Goal: Task Accomplishment & Management: Complete application form

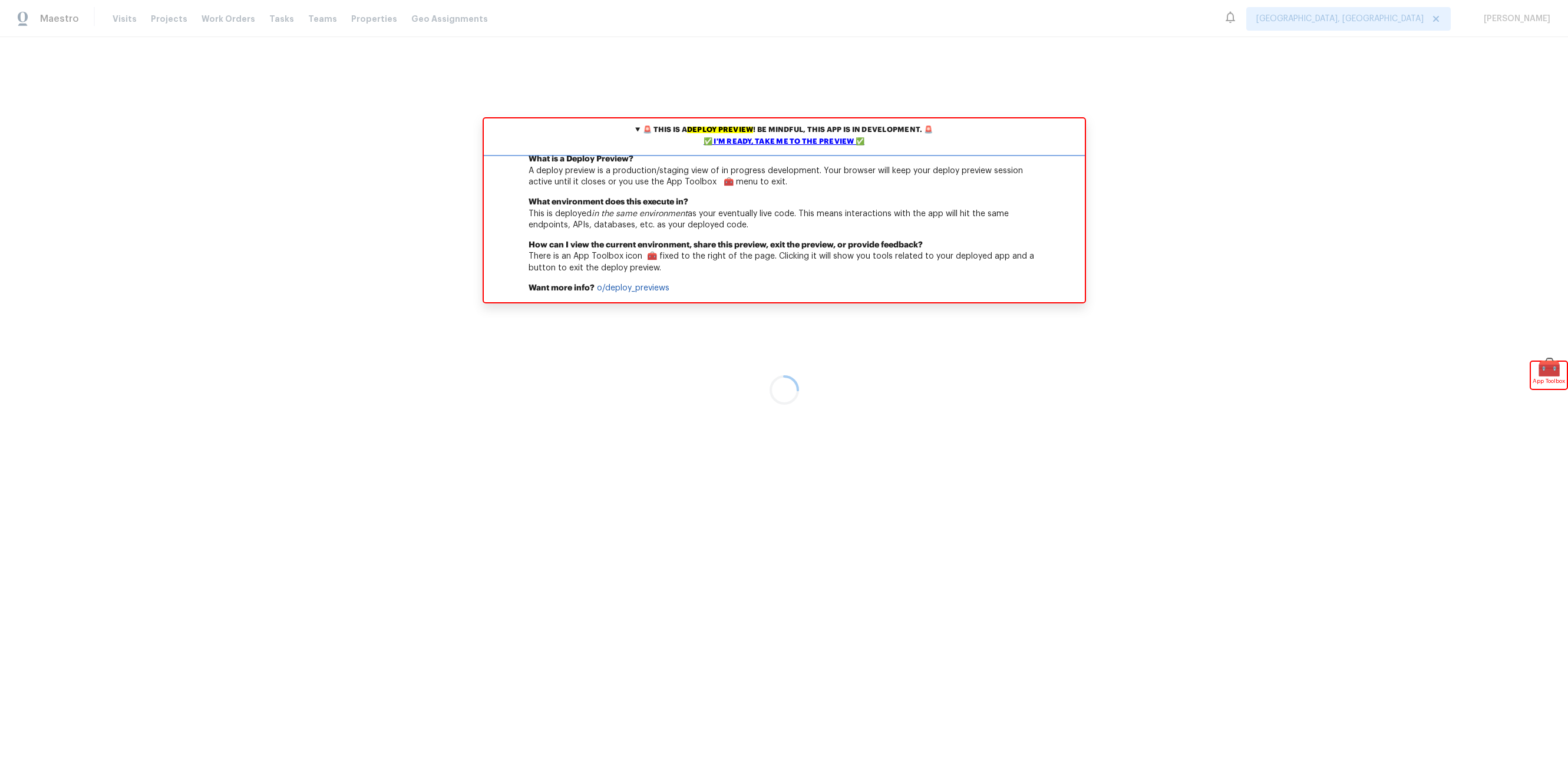
click at [798, 138] on div "✅ I'm ready, take me to the preview ✅" at bounding box center [784, 141] width 595 height 12
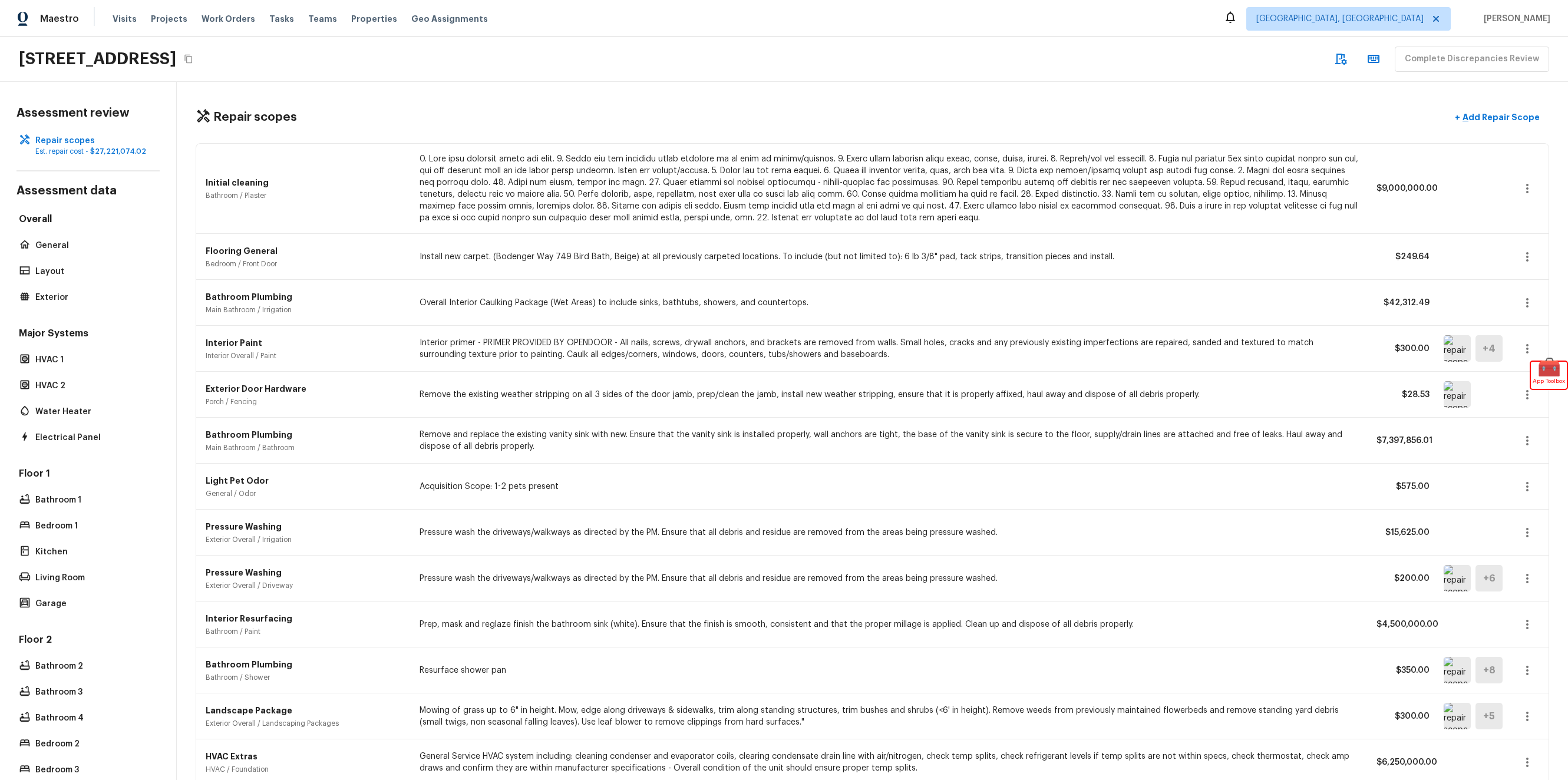
click at [505, 172] on p at bounding box center [891, 188] width 943 height 71
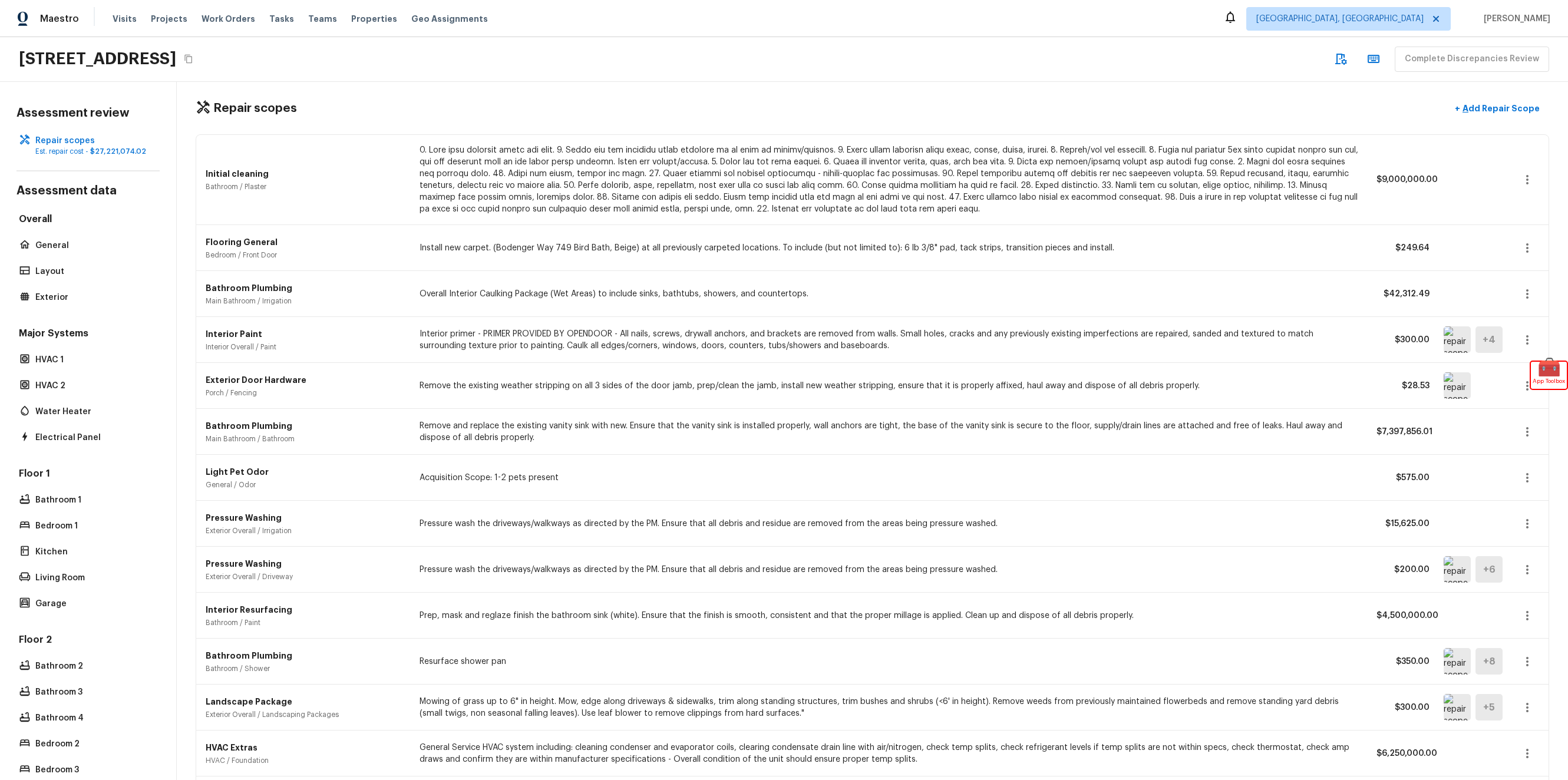
scroll to position [252, 0]
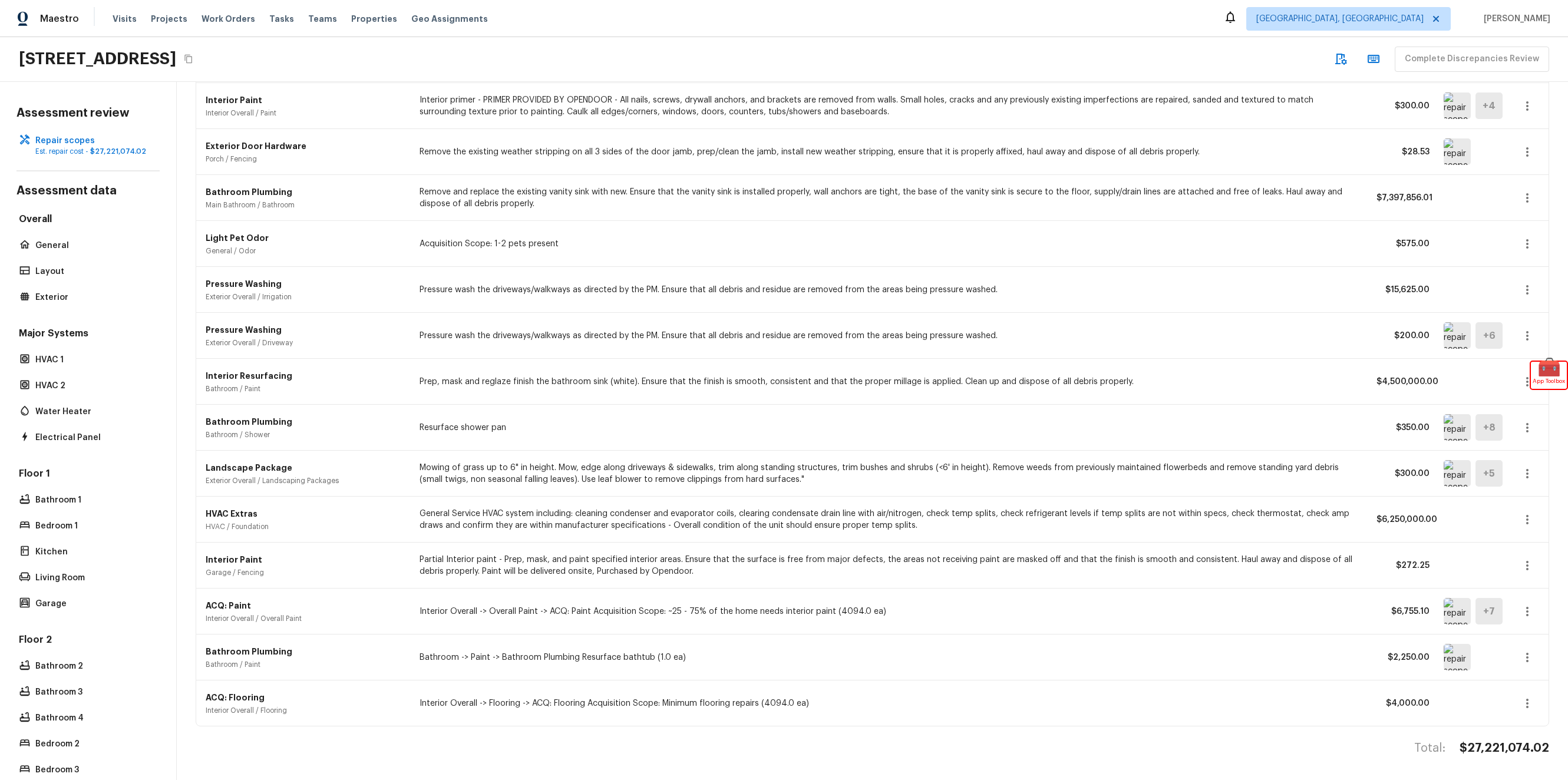
click at [583, 284] on div "Pressure Washing Exterior Overall / Irrigation Pressure wash the driveways/walk…" at bounding box center [872, 289] width 1352 height 46
drag, startPoint x: 596, startPoint y: 377, endPoint x: 595, endPoint y: 401, distance: 24.0
click at [595, 401] on div "Initial cleaning Bathroom / Plaster $9,000,000.00 Flooring General Bedroom / Fr…" at bounding box center [873, 313] width 1354 height 827
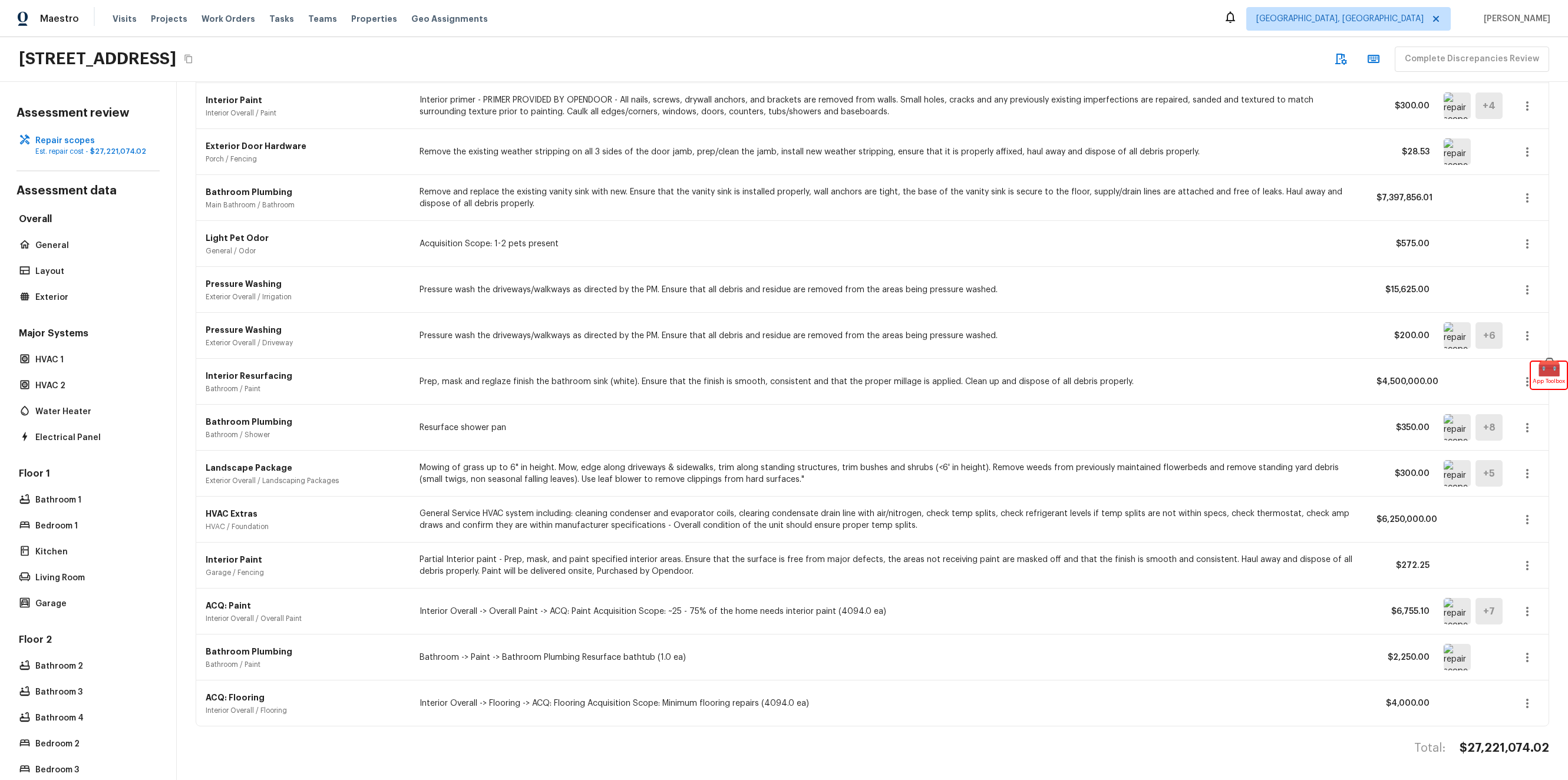
click at [595, 405] on div "Bathroom Plumbing Bathroom / Shower Resurface shower pan $350.00 + 8" at bounding box center [872, 427] width 1352 height 46
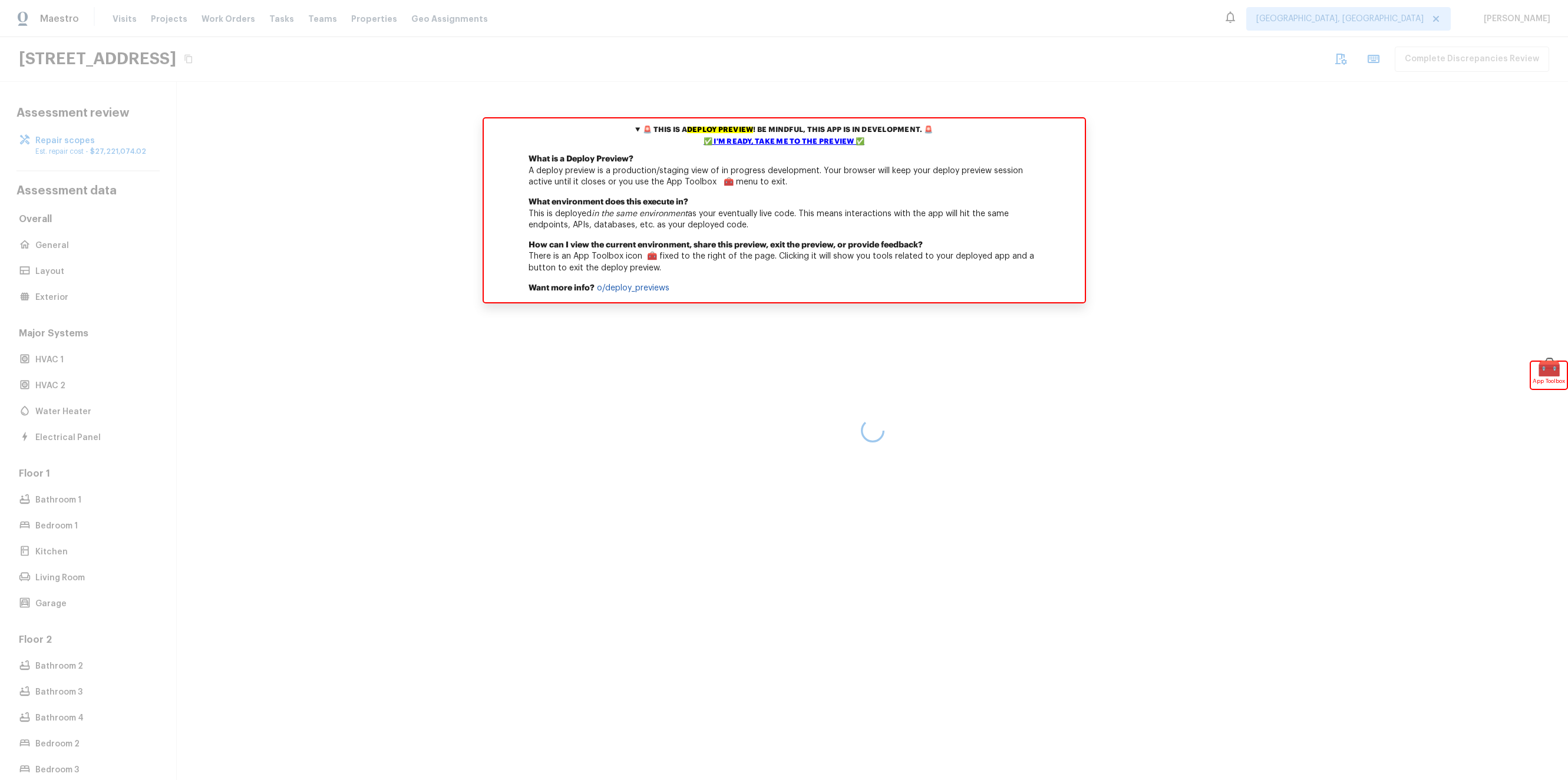
scroll to position [9, 0]
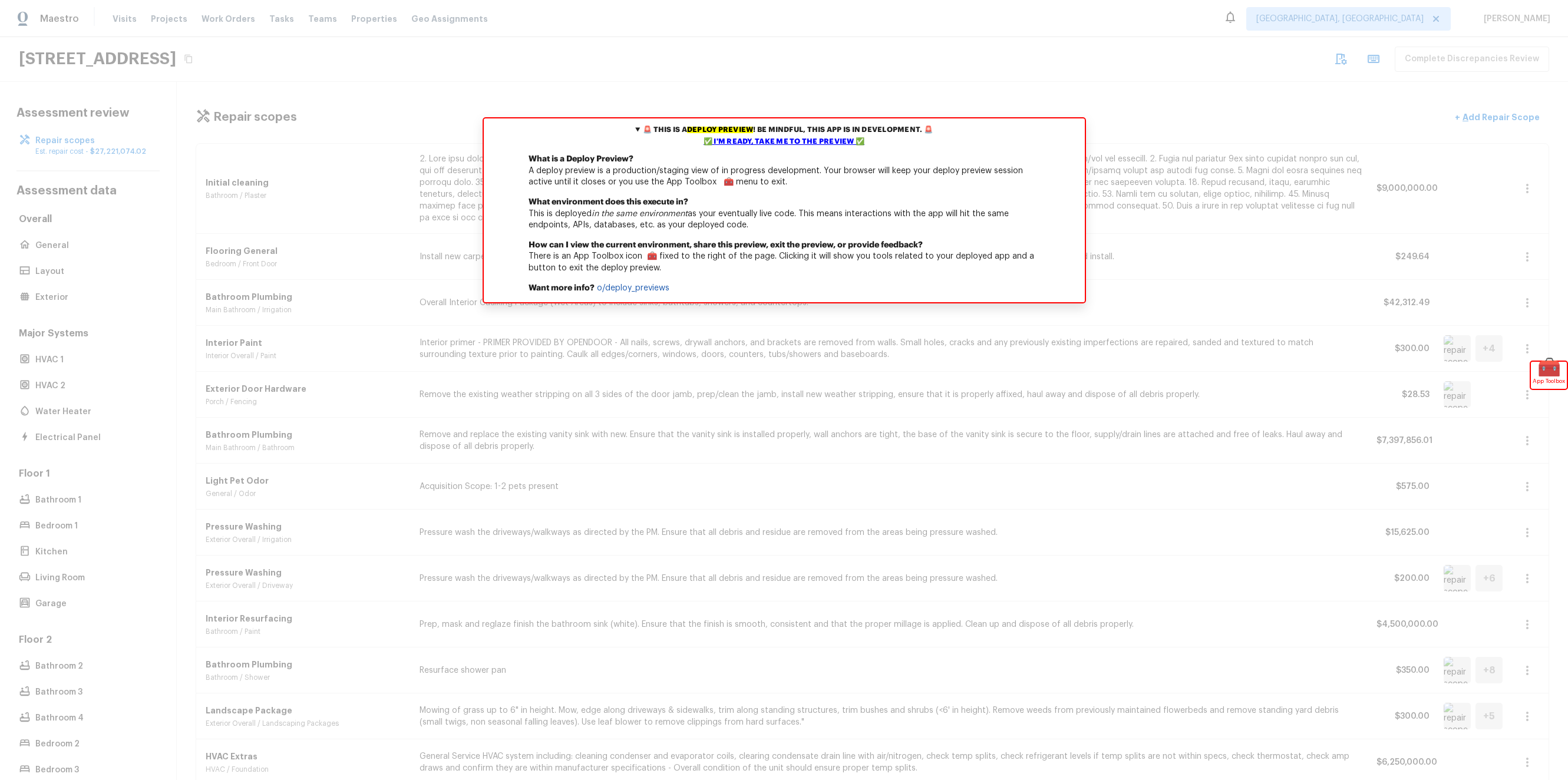
click at [1063, 227] on p "What environment does this execute in? This is deployed in the same environment…" at bounding box center [784, 219] width 601 height 43
click at [810, 144] on div "✅ I'm ready, take me to the preview ✅" at bounding box center [784, 141] width 595 height 12
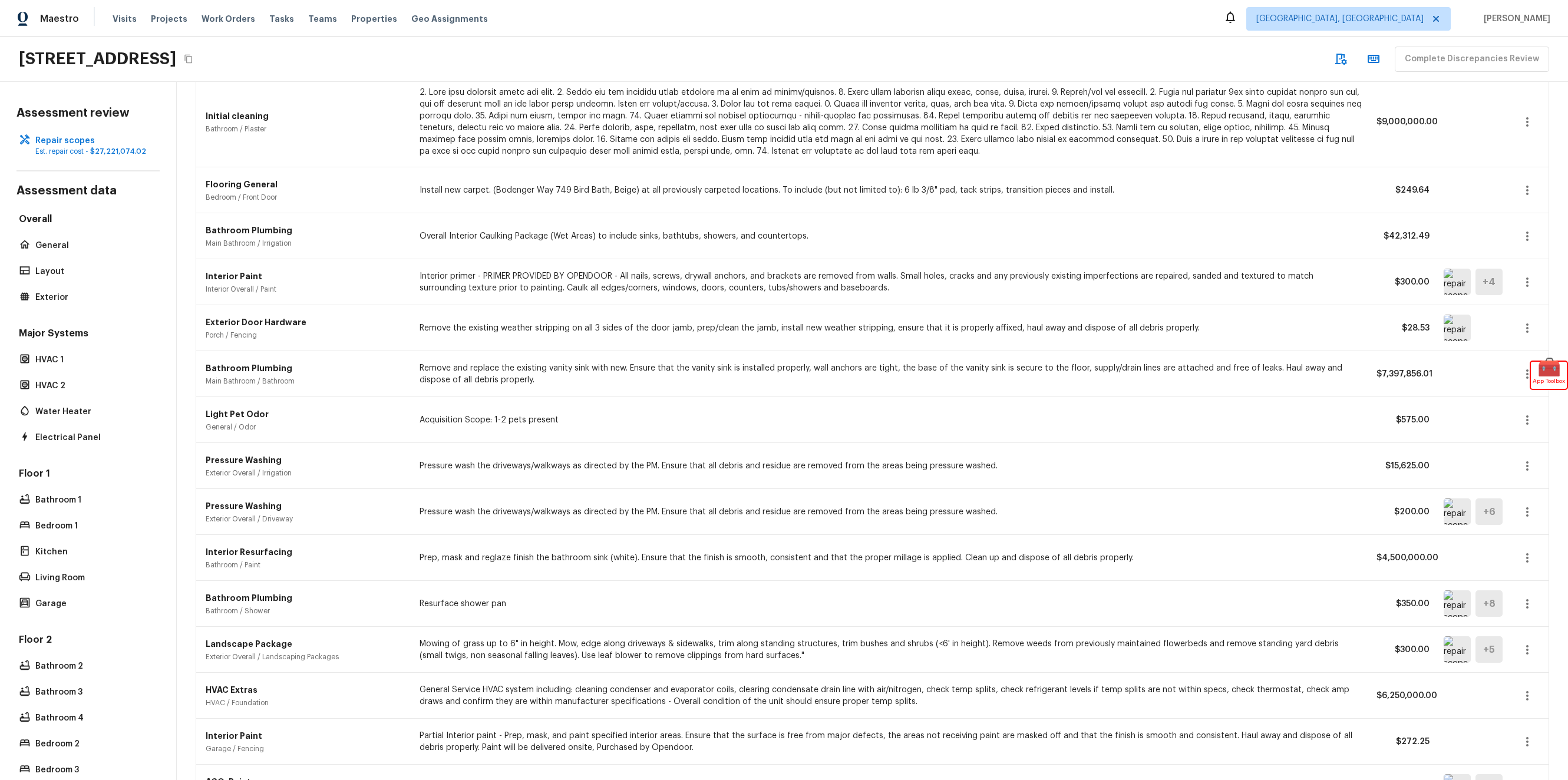
scroll to position [252, 0]
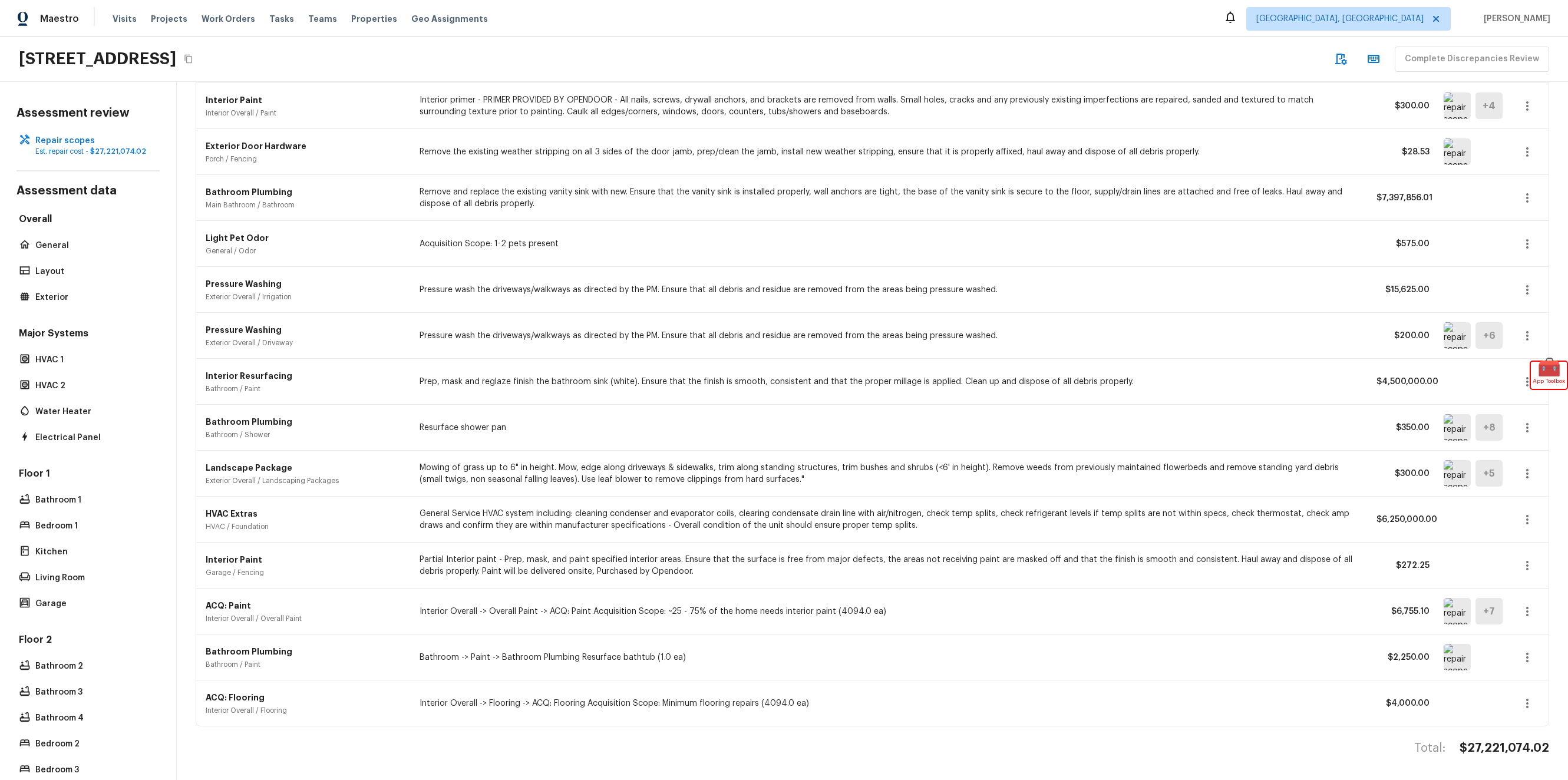
click at [1521, 513] on icon "button" at bounding box center [1528, 520] width 14 height 14
click at [1498, 491] on div at bounding box center [784, 390] width 1568 height 780
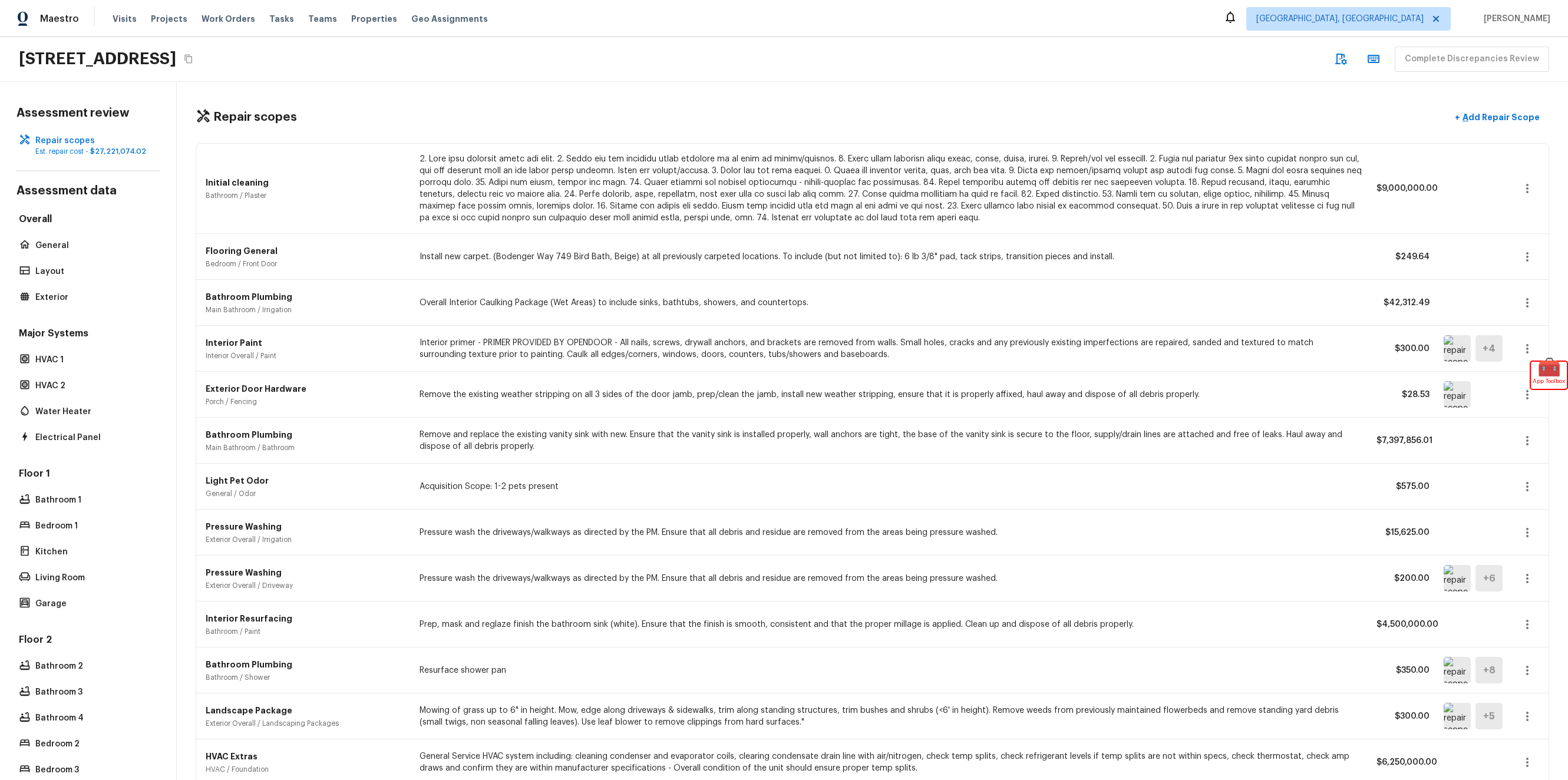
scroll to position [0, 0]
click at [1521, 184] on icon "button" at bounding box center [1528, 189] width 14 height 14
click at [1505, 224] on li "Edit" at bounding box center [1523, 222] width 77 height 35
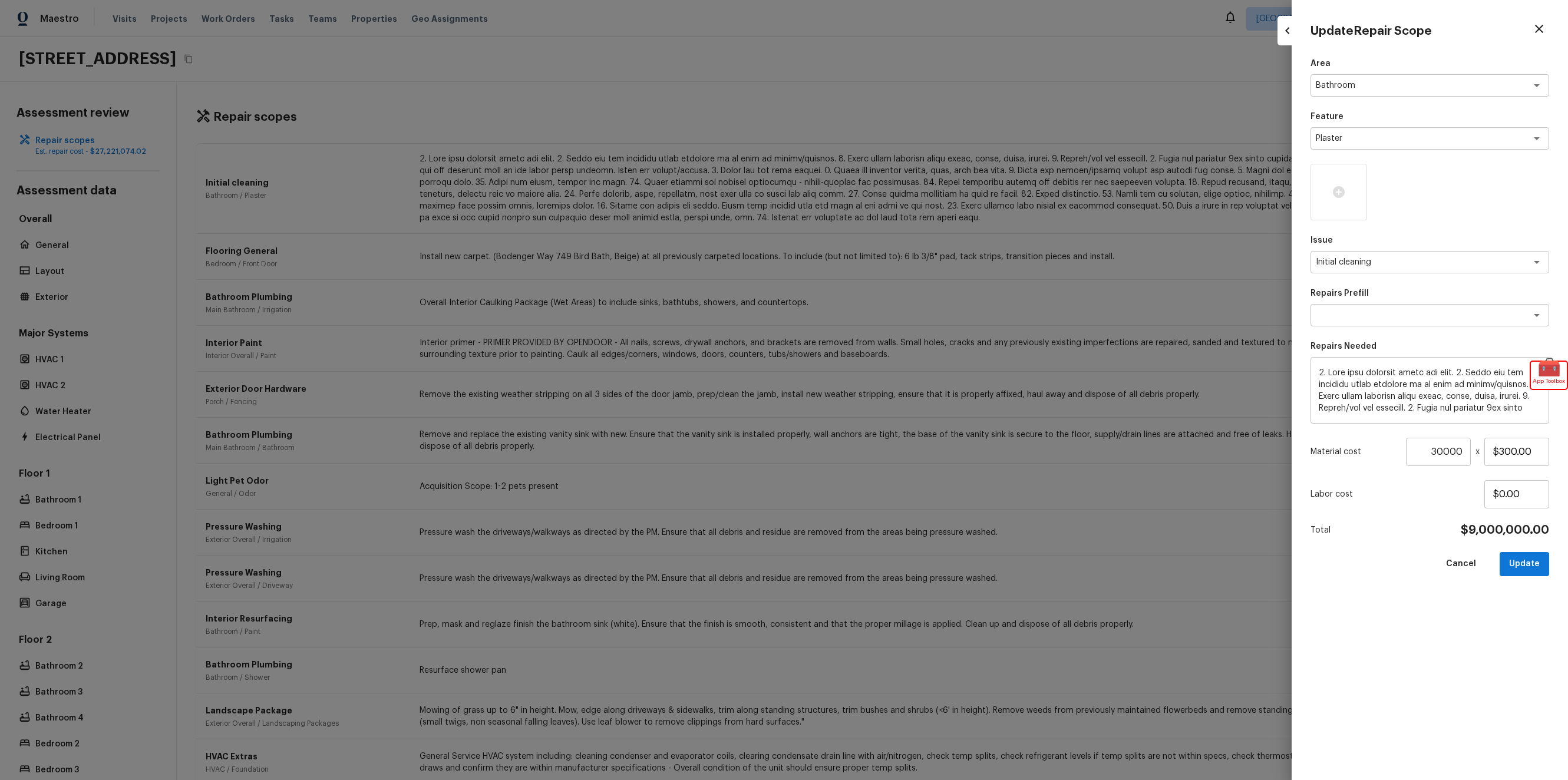
click at [1265, 250] on div at bounding box center [784, 390] width 1568 height 780
type input "1"
type input "$0.00"
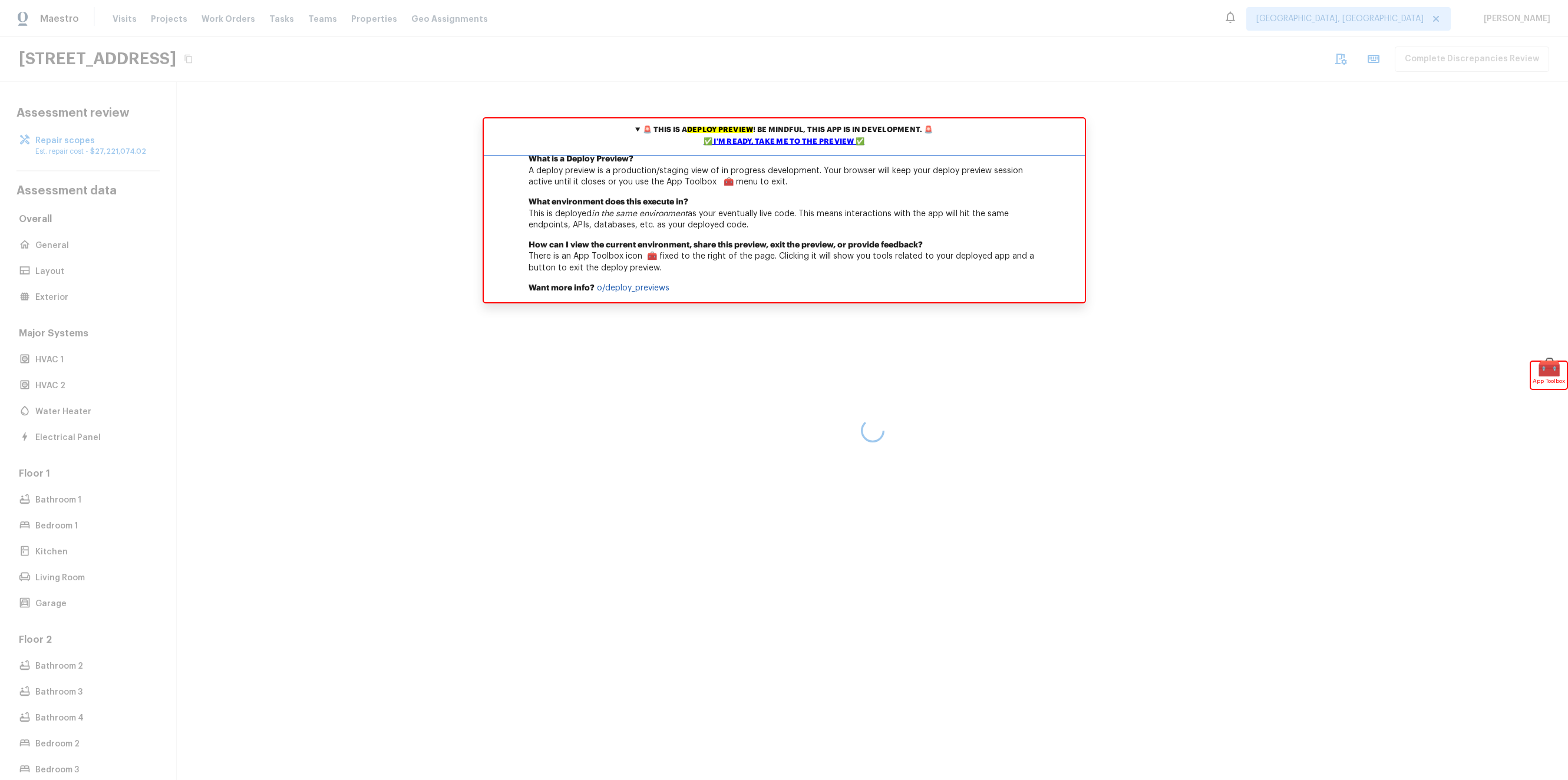
click at [758, 143] on div "✅ I'm ready, take me to the preview ✅" at bounding box center [784, 141] width 595 height 12
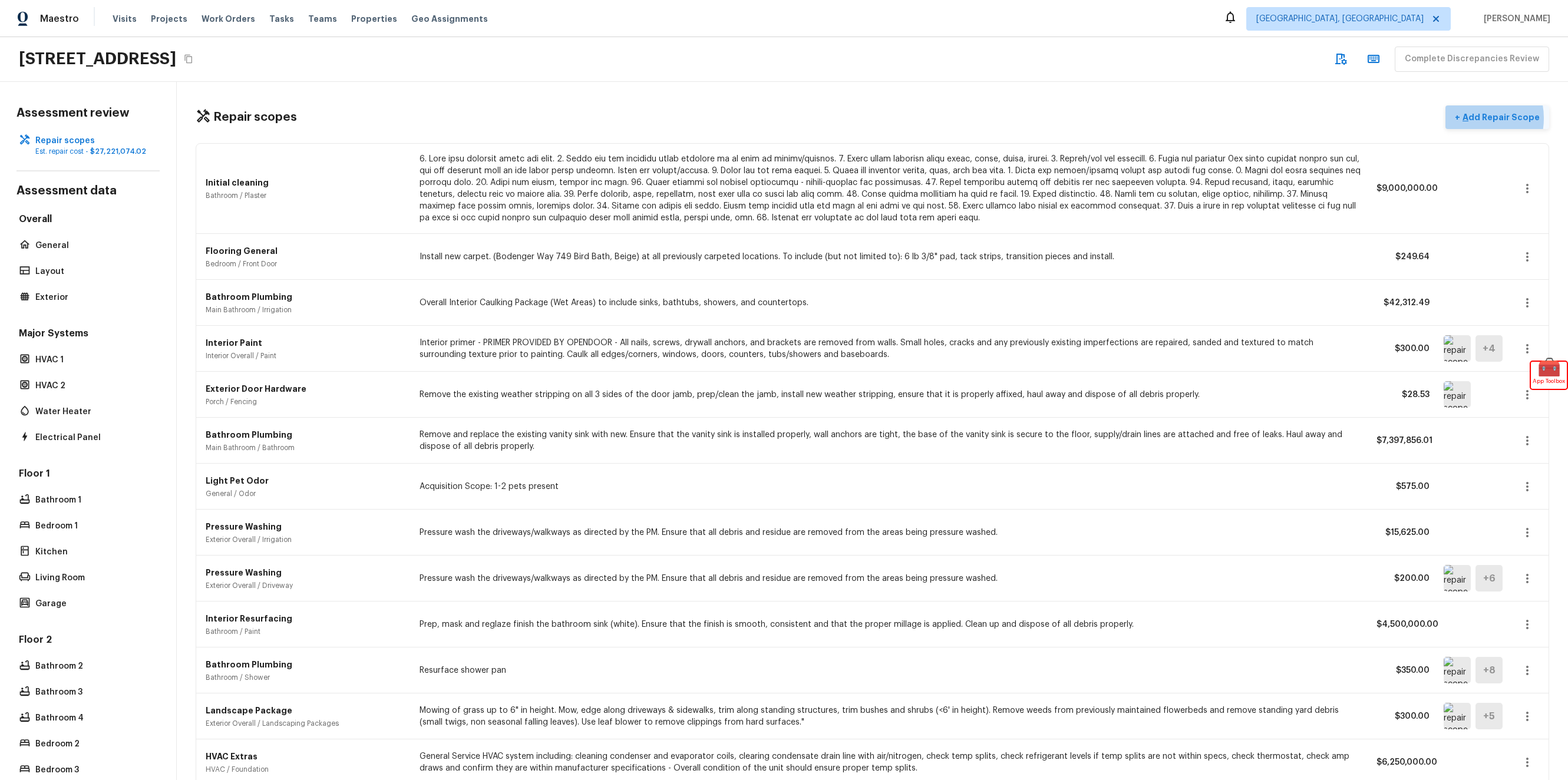
click at [1461, 118] on p "Add Repair Scope" at bounding box center [1500, 116] width 80 height 12
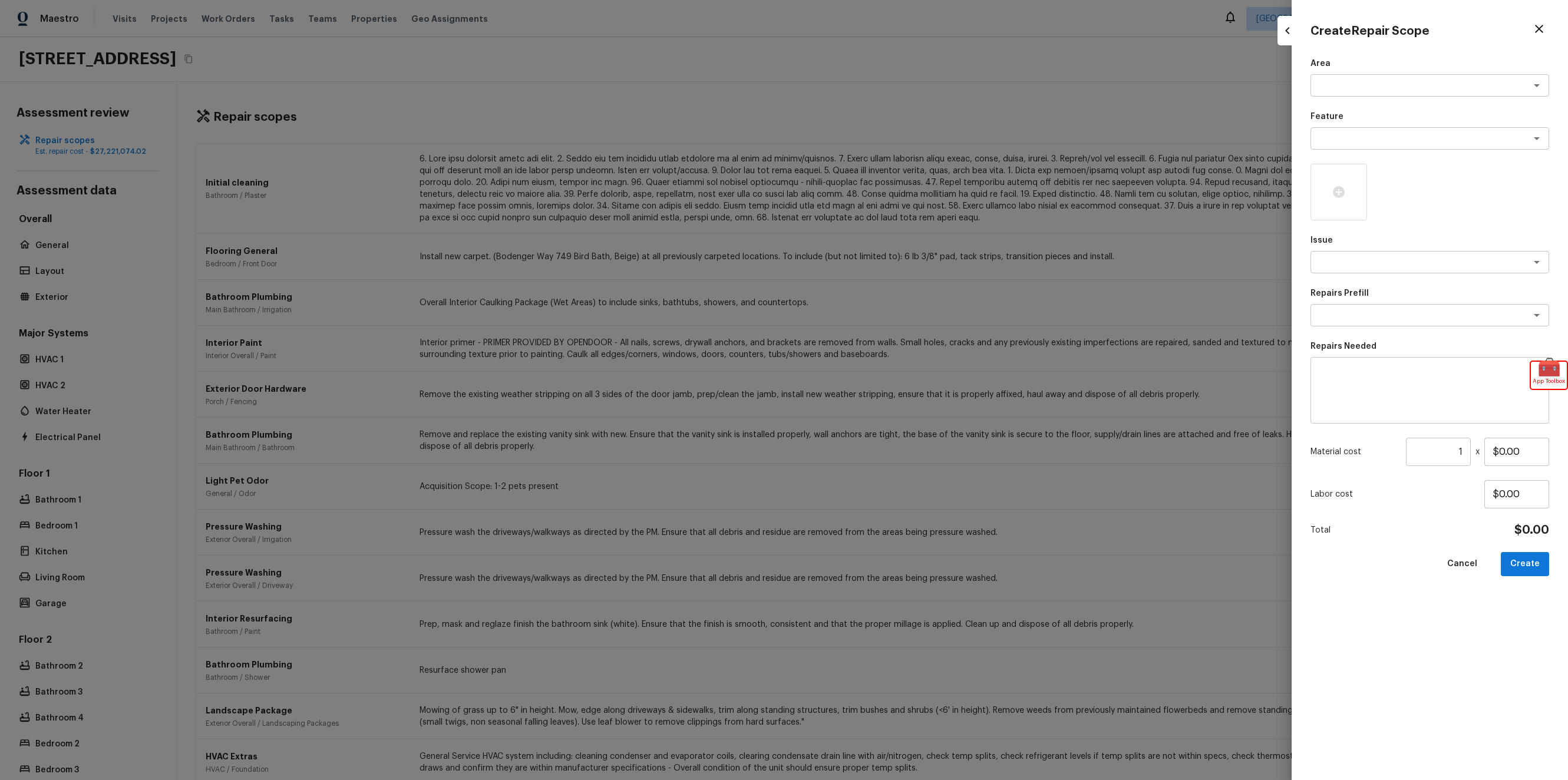
click at [1144, 103] on div at bounding box center [784, 390] width 1568 height 780
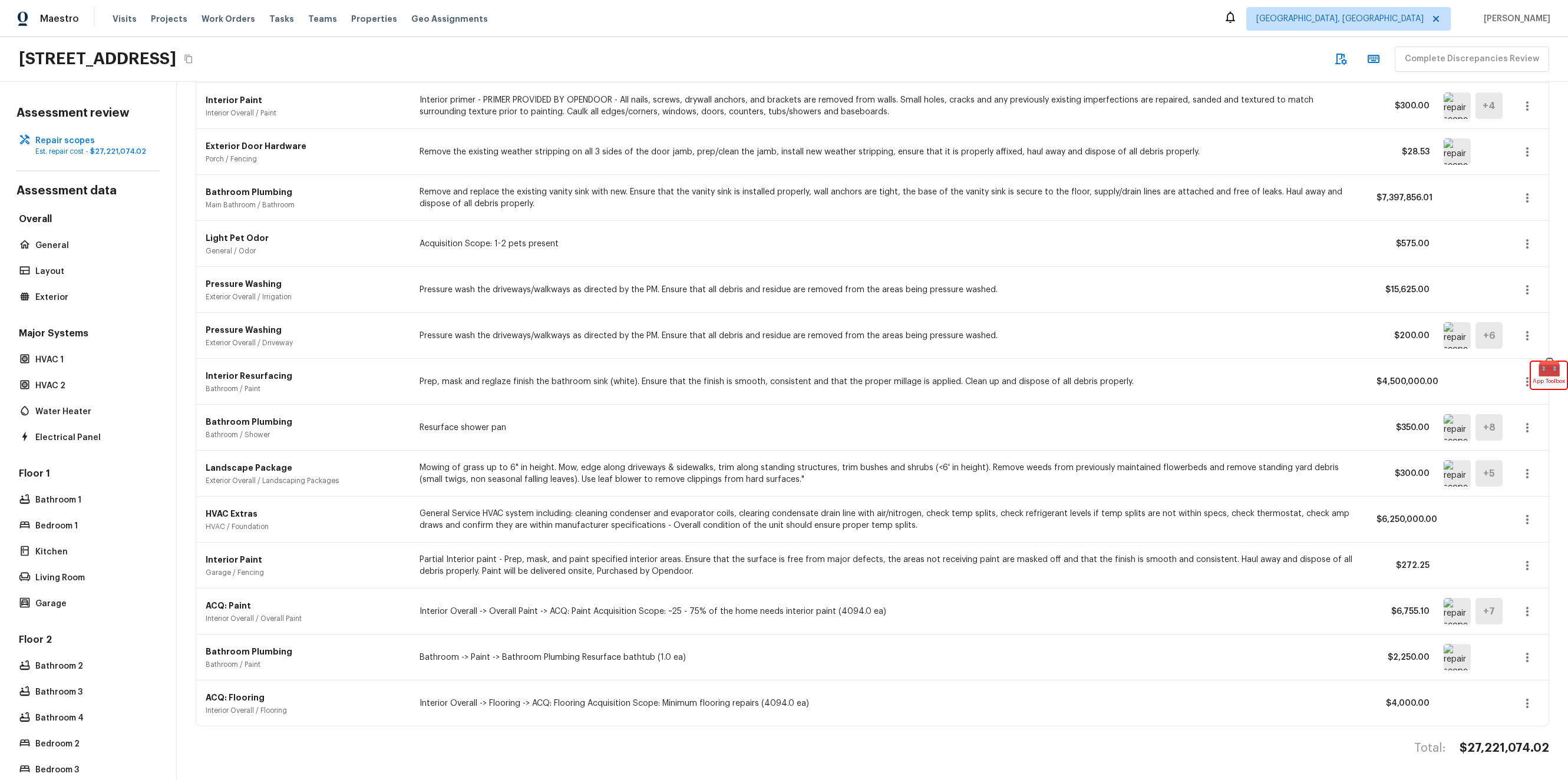
scroll to position [9, 0]
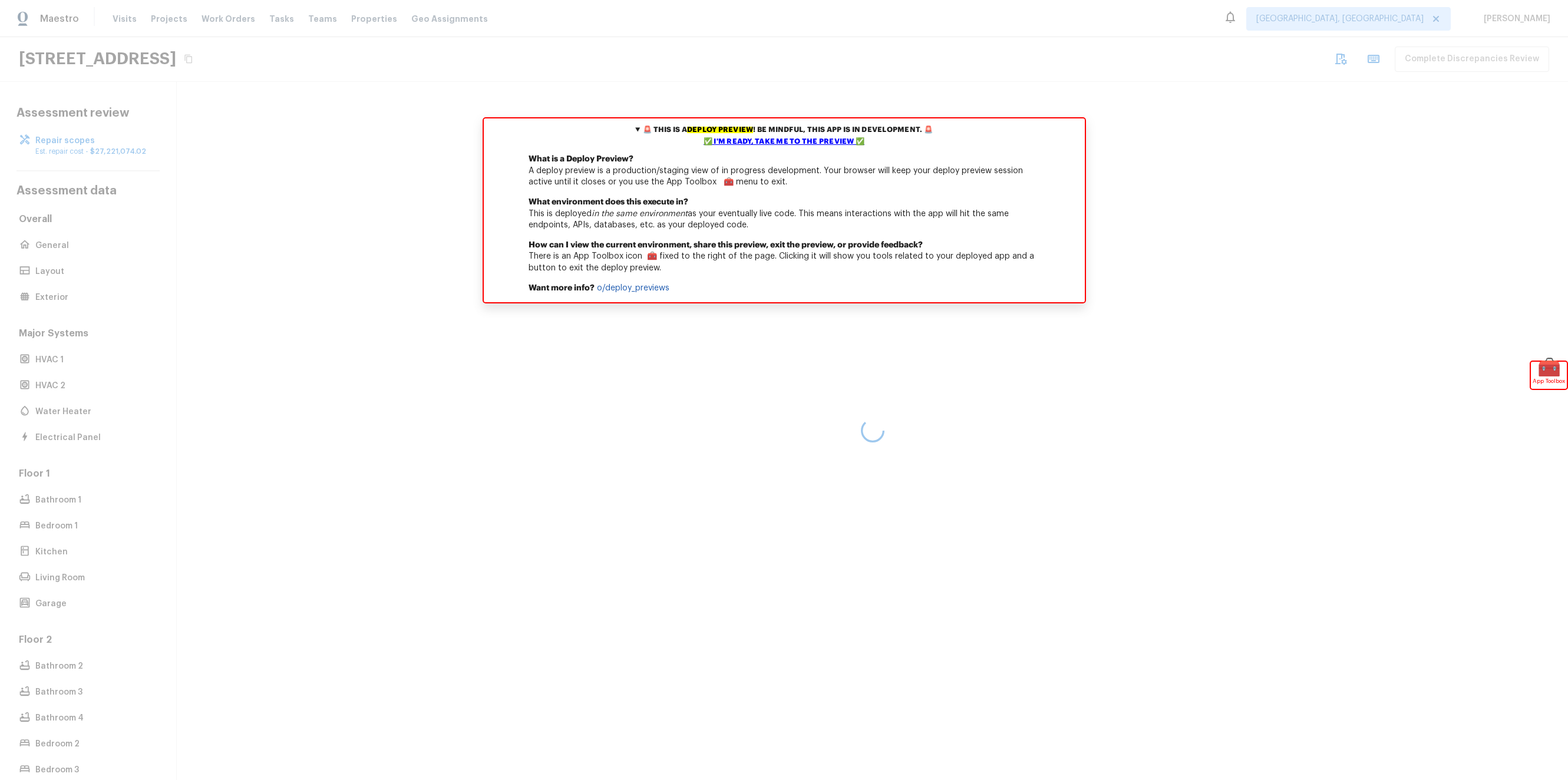
scroll to position [9, 0]
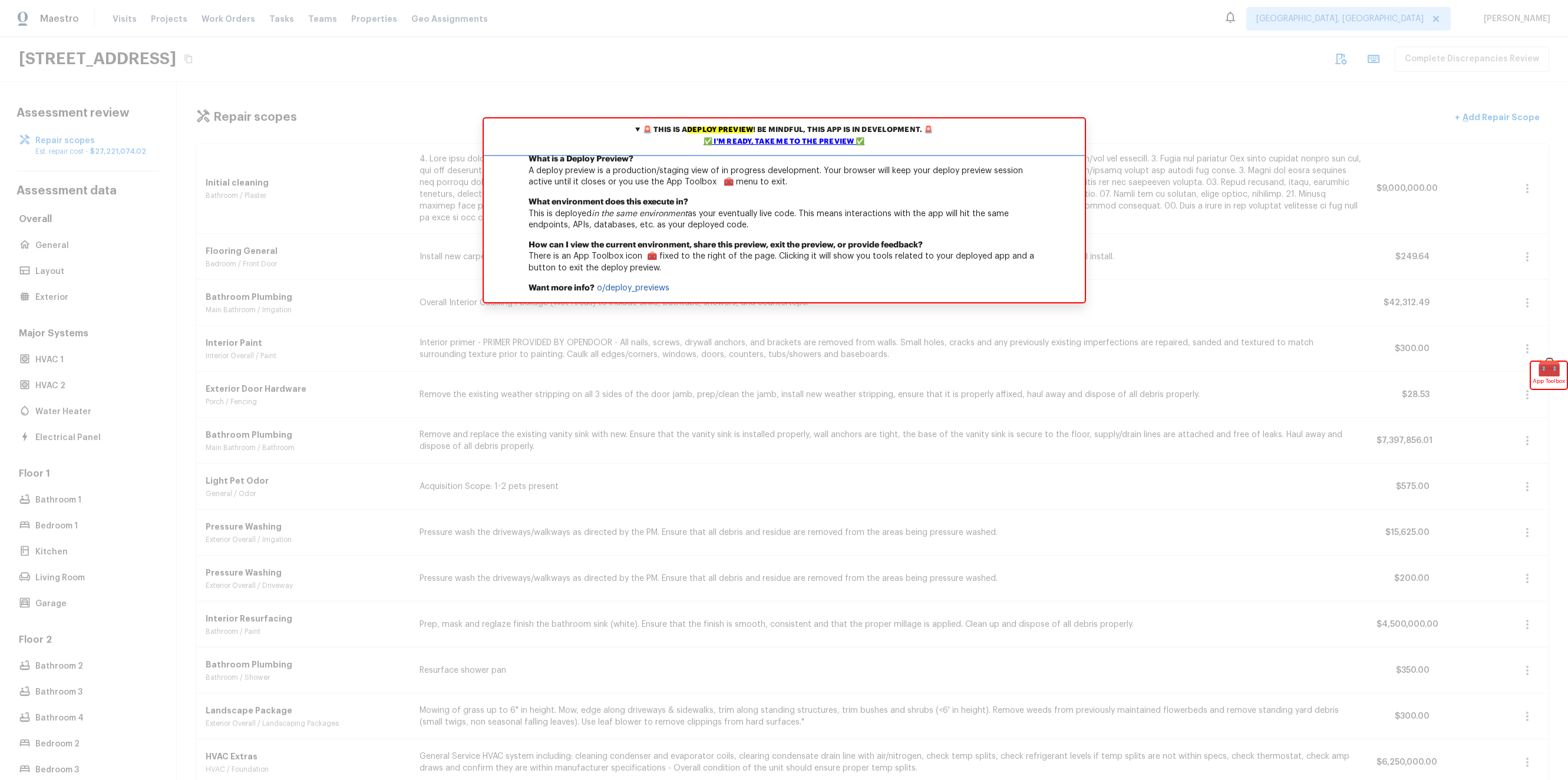
click at [795, 141] on div "✅ I'm ready, take me to the preview ✅" at bounding box center [784, 141] width 595 height 12
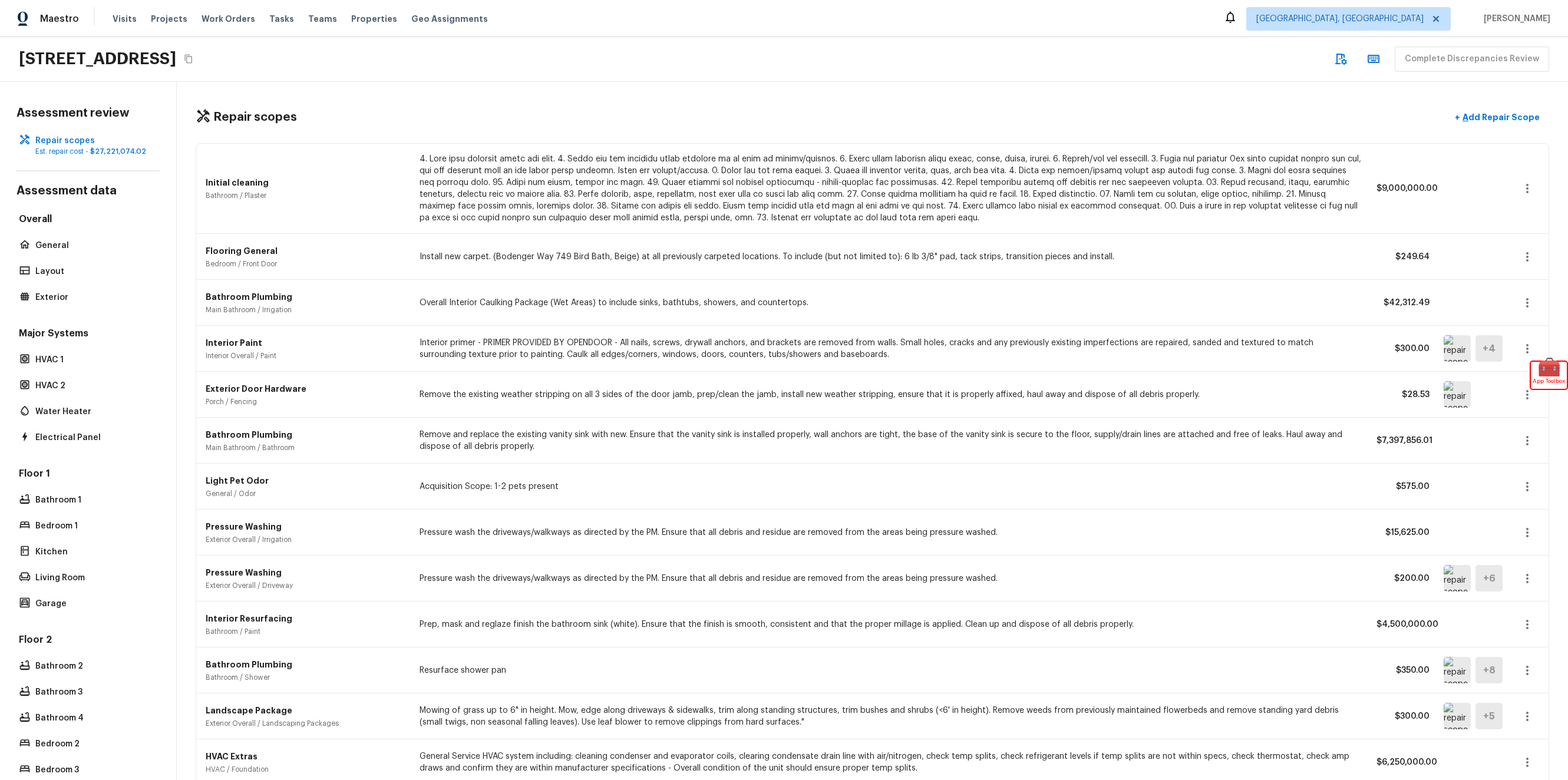
scroll to position [252, 0]
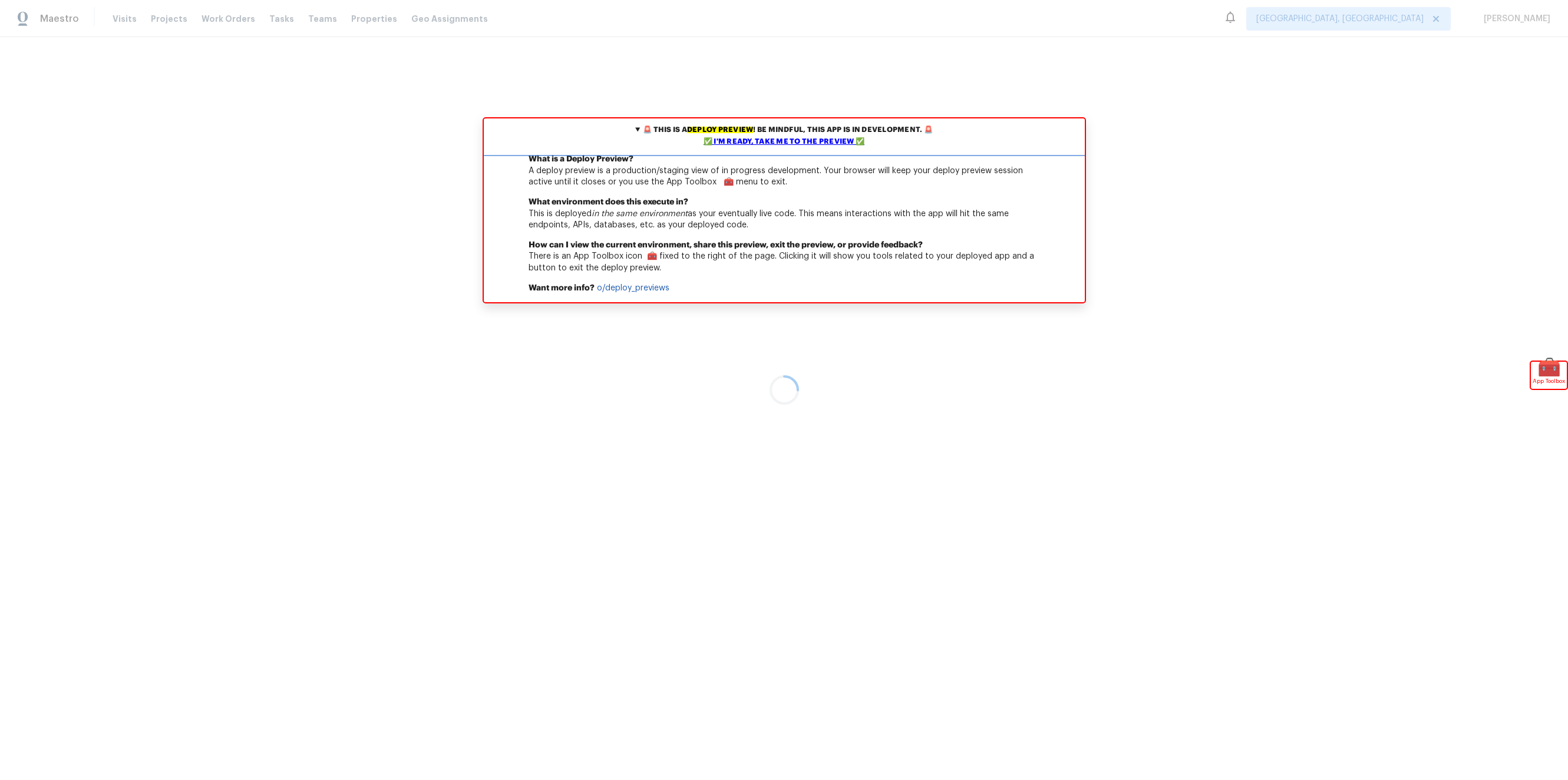
click at [737, 141] on div "✅ I'm ready, take me to the preview ✅" at bounding box center [784, 141] width 595 height 12
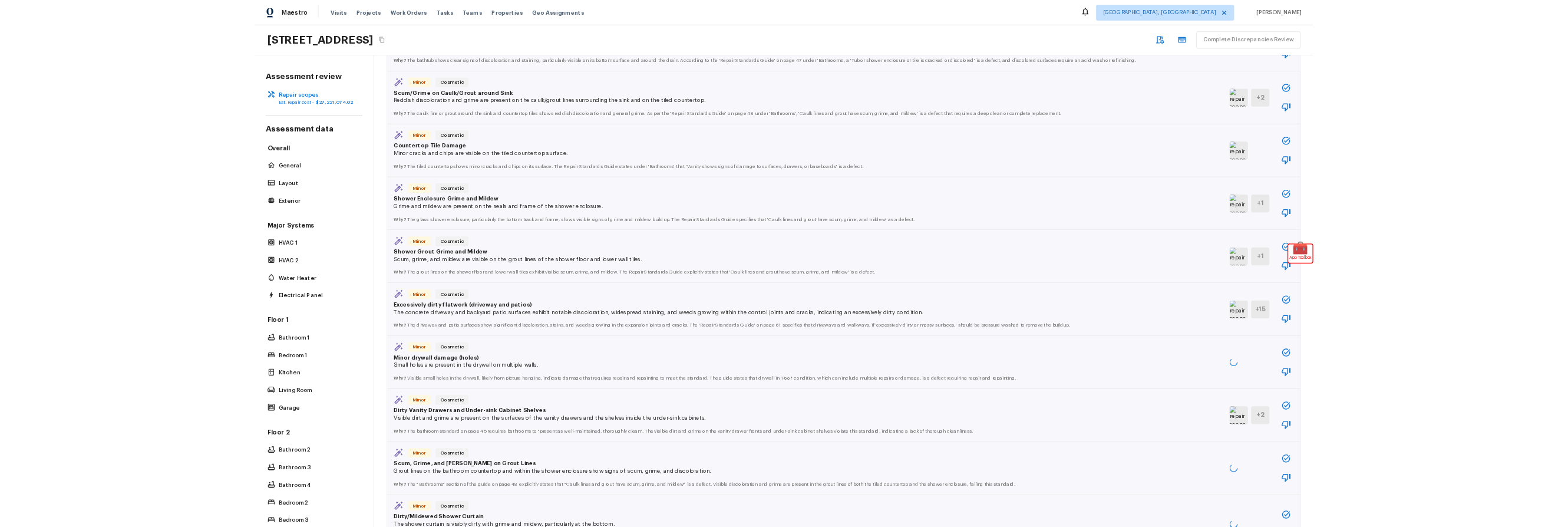
scroll to position [1214, 0]
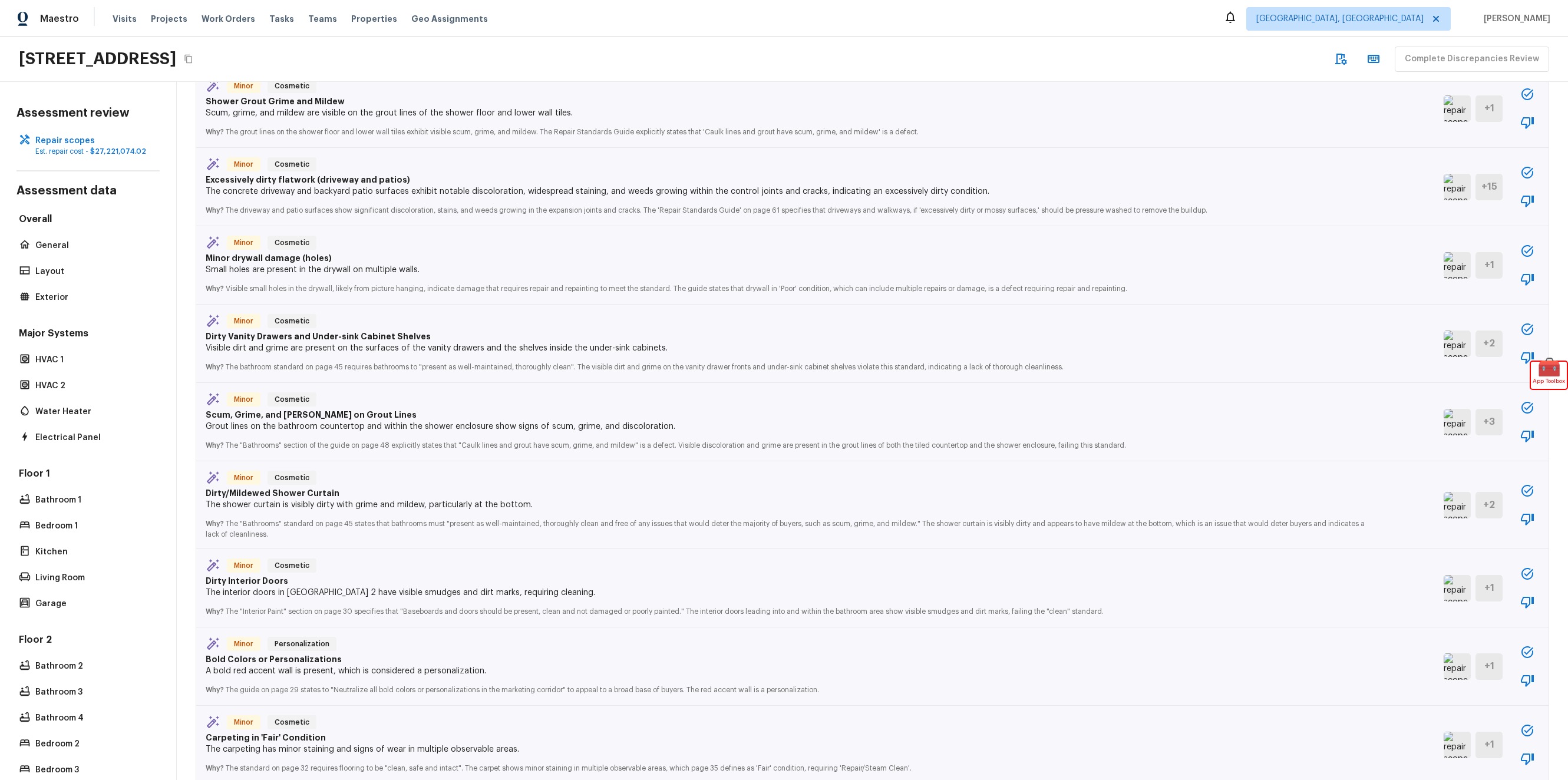
click at [1521, 568] on icon "button" at bounding box center [1527, 573] width 12 height 12
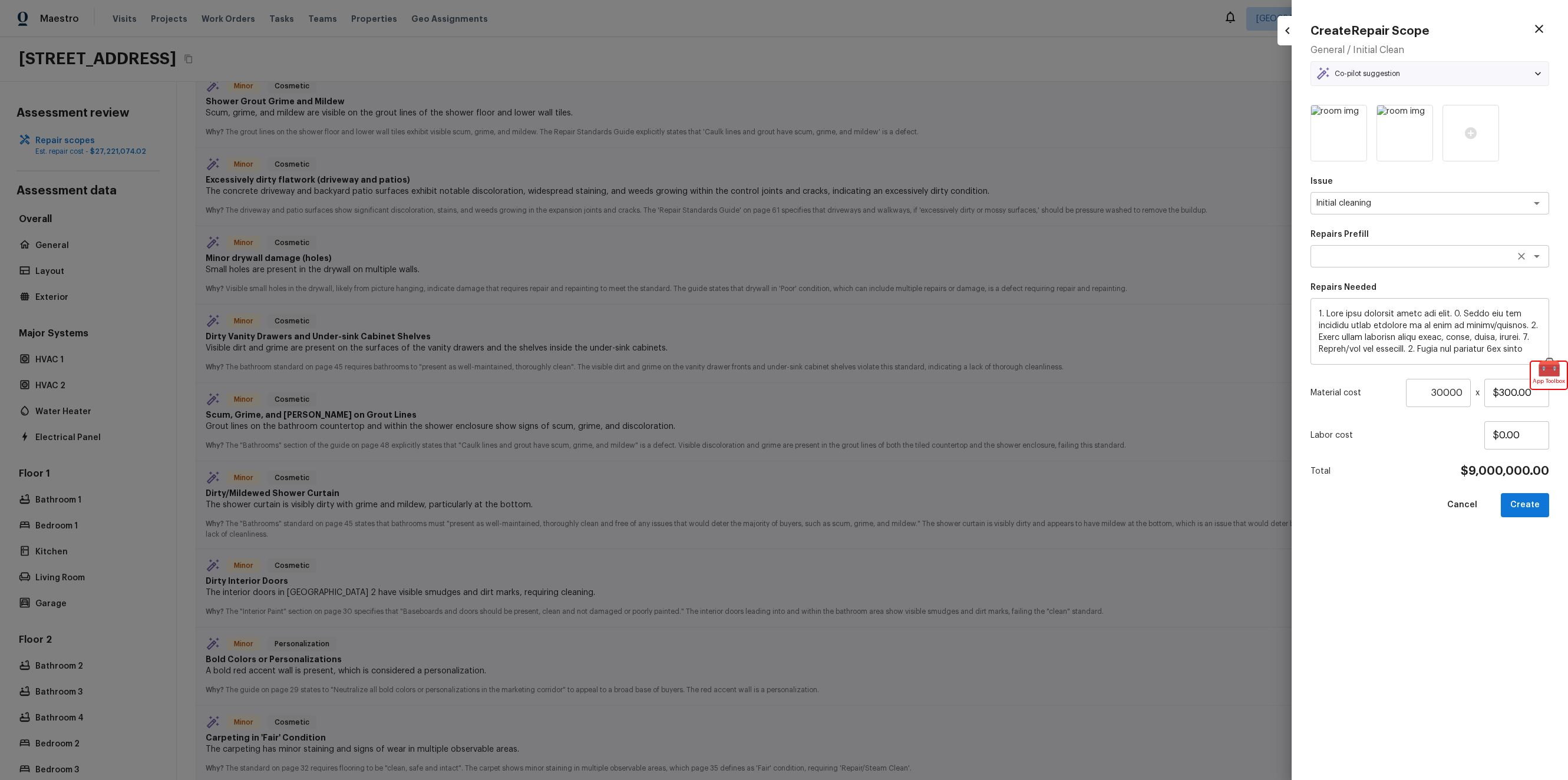
click at [1392, 260] on textarea at bounding box center [1414, 256] width 195 height 12
click at [1391, 284] on li "Initial cleaning" at bounding box center [1430, 281] width 239 height 19
type textarea "Initial cleaning"
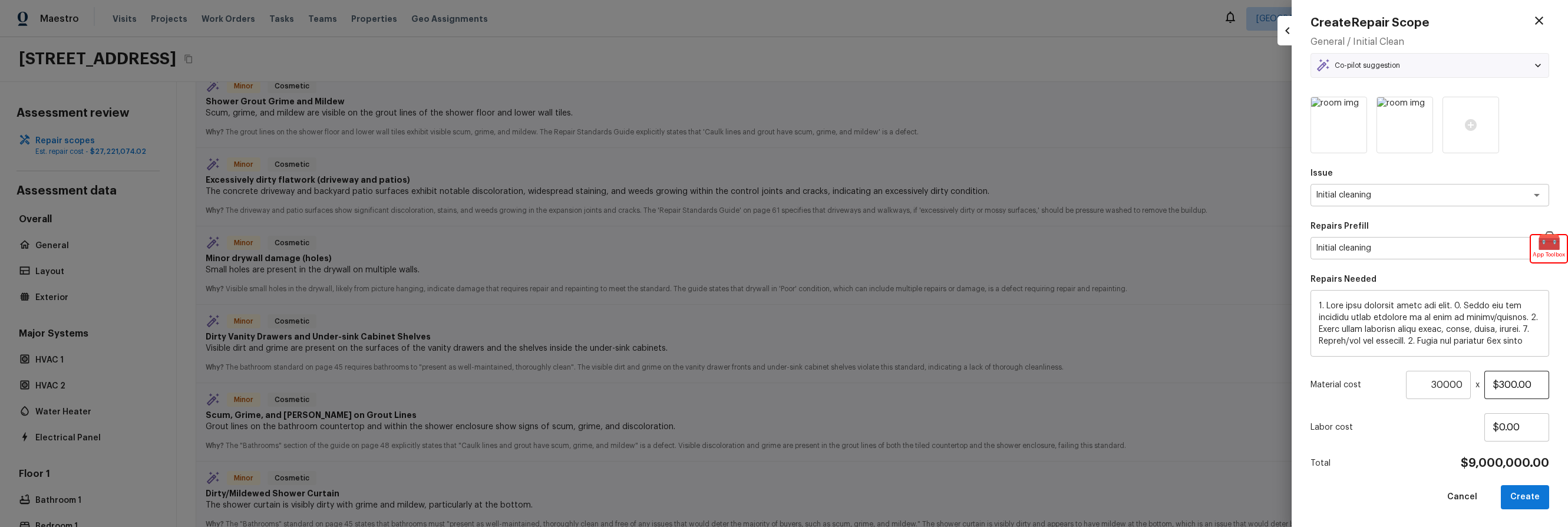
scroll to position [10, 0]
click at [1427, 383] on input "30000" at bounding box center [1438, 384] width 64 height 29
click at [1521, 495] on button "Create" at bounding box center [1525, 496] width 48 height 24
type input "30000"
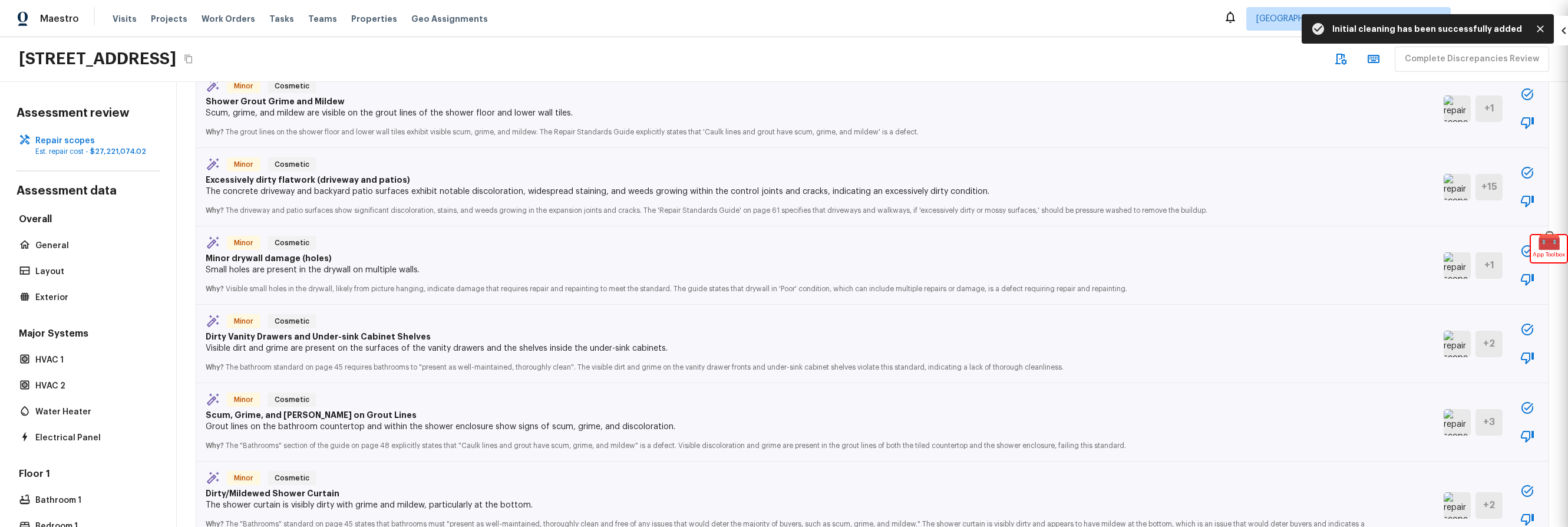
type input "1"
type input "$0.00"
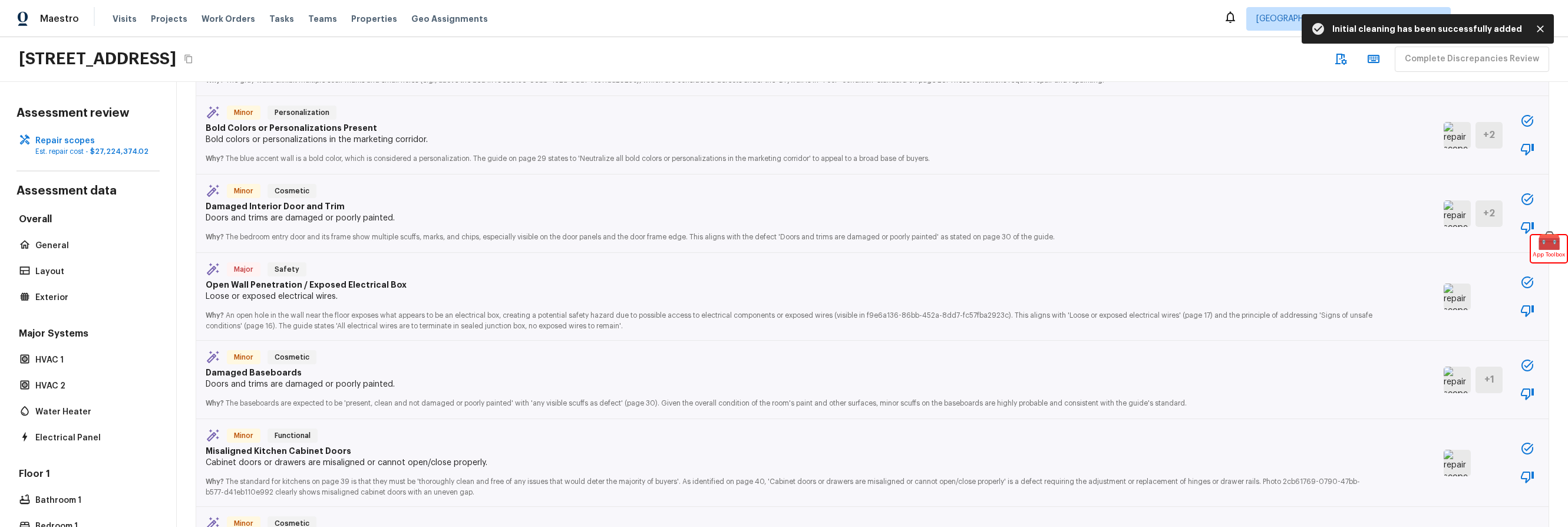
scroll to position [2306, 0]
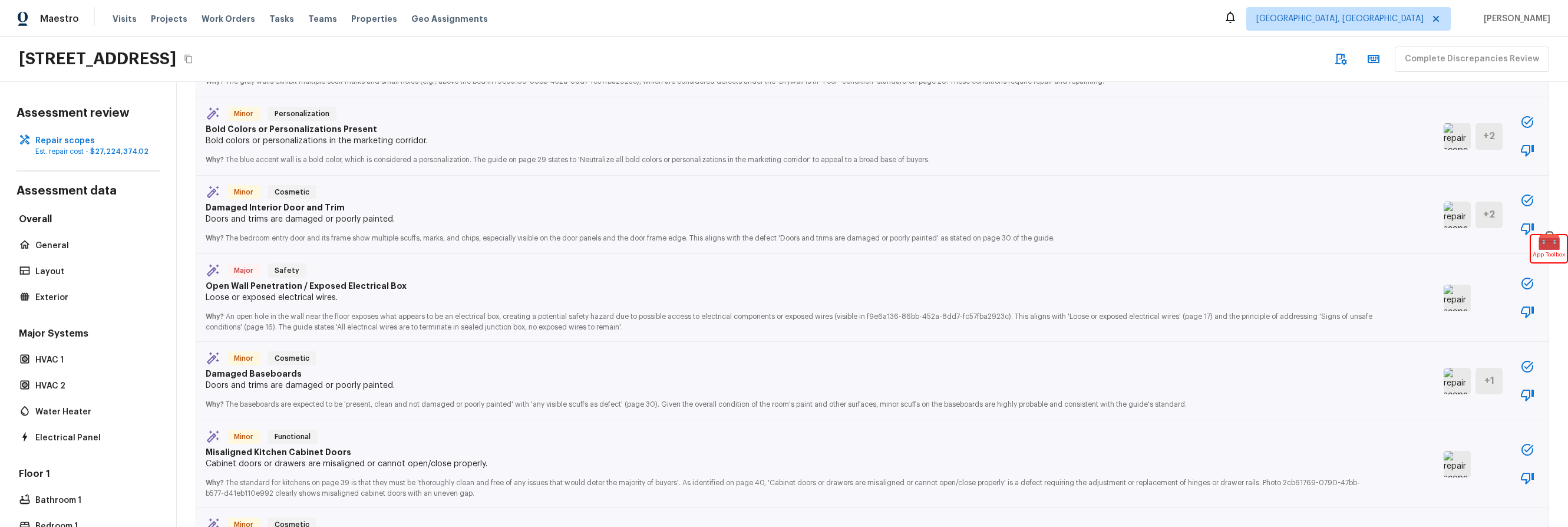
click at [1521, 365] on icon "button" at bounding box center [1528, 367] width 14 height 14
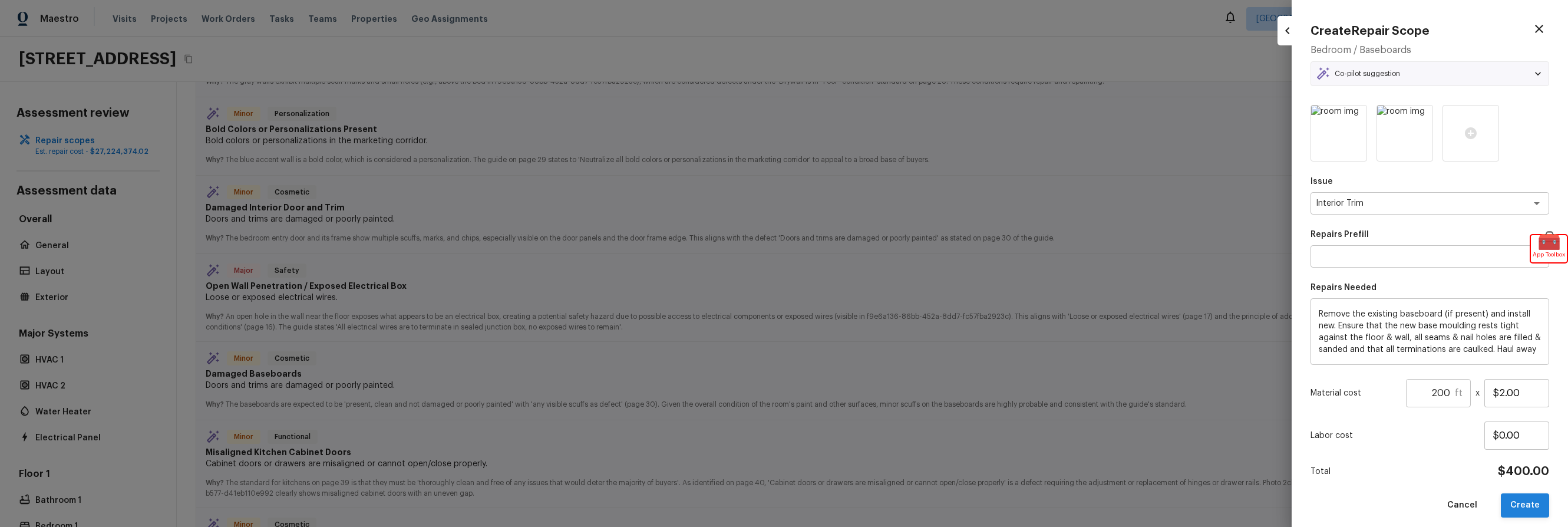
click at [1514, 500] on button "Create" at bounding box center [1525, 505] width 48 height 24
type input "1"
type input "$0.00"
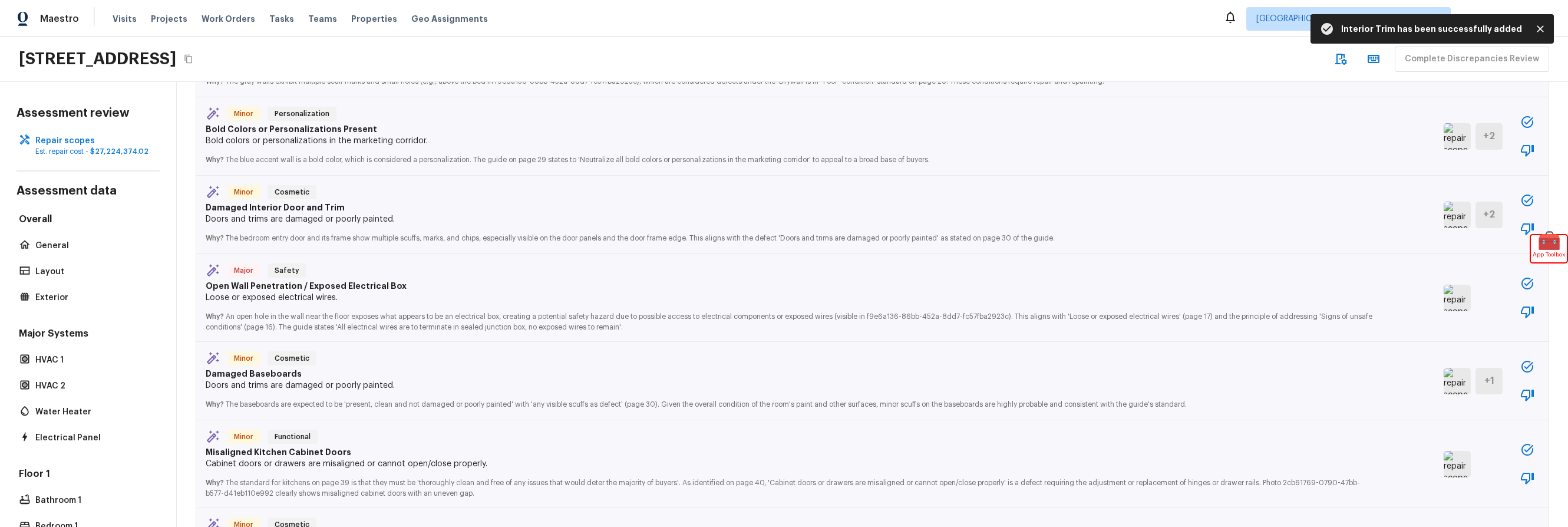
scroll to position [2442, 0]
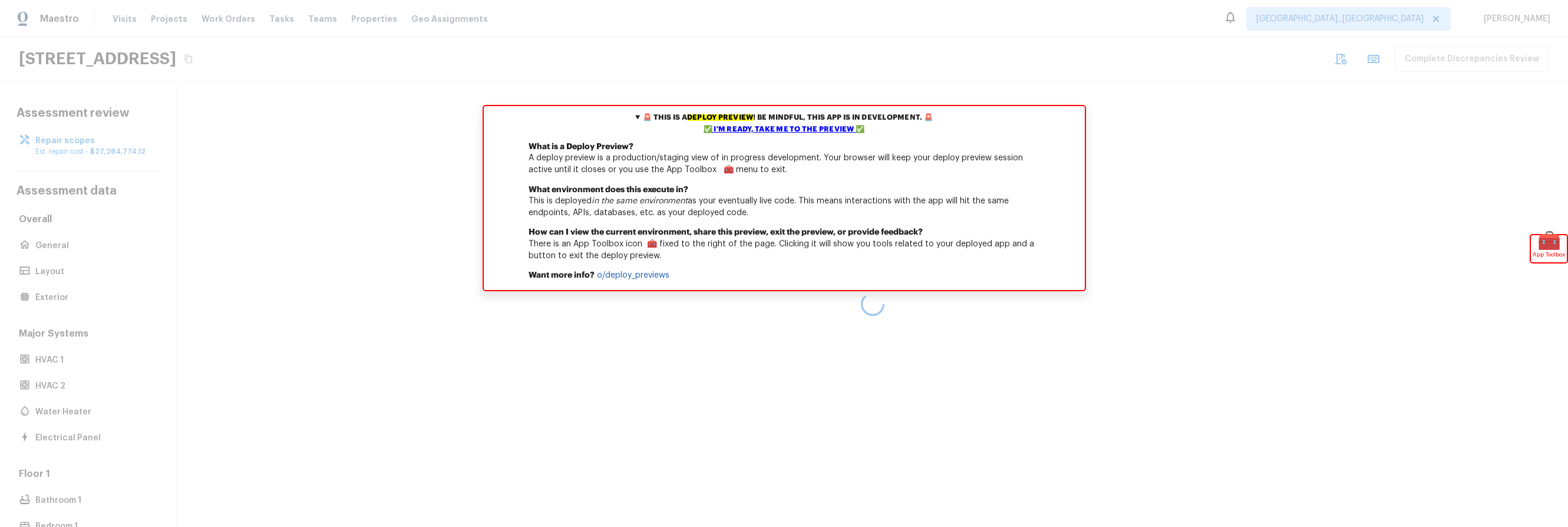
scroll to position [9, 0]
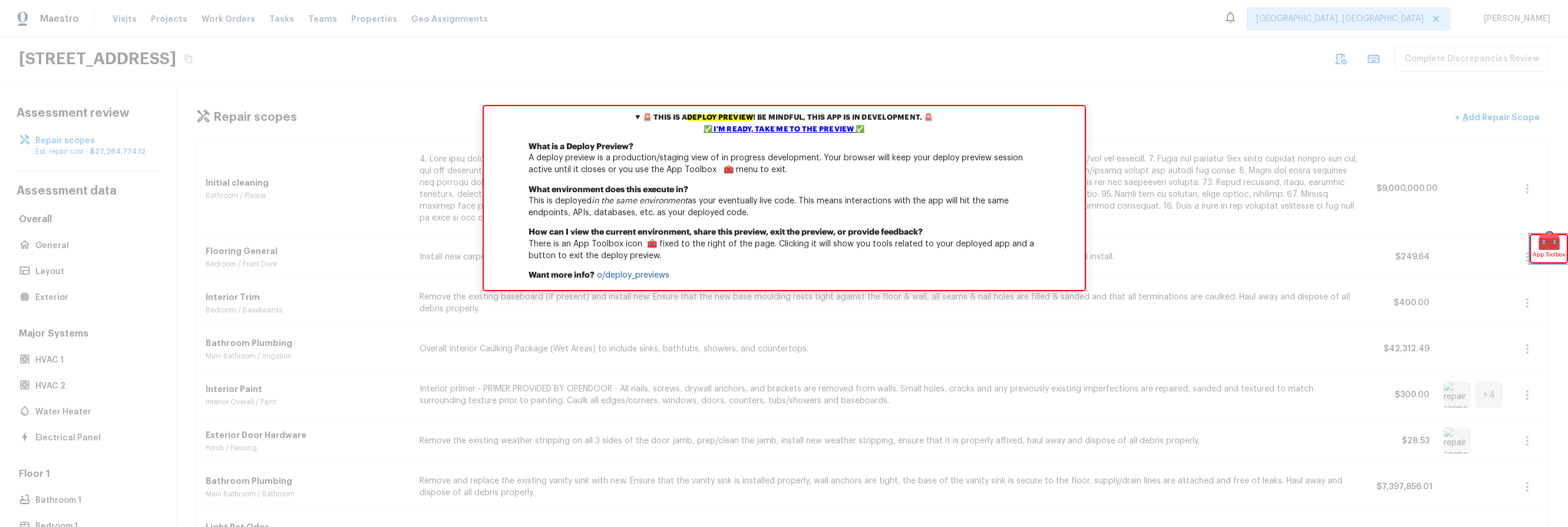
click at [1547, 253] on span "App Toolbox" at bounding box center [1549, 255] width 32 height 12
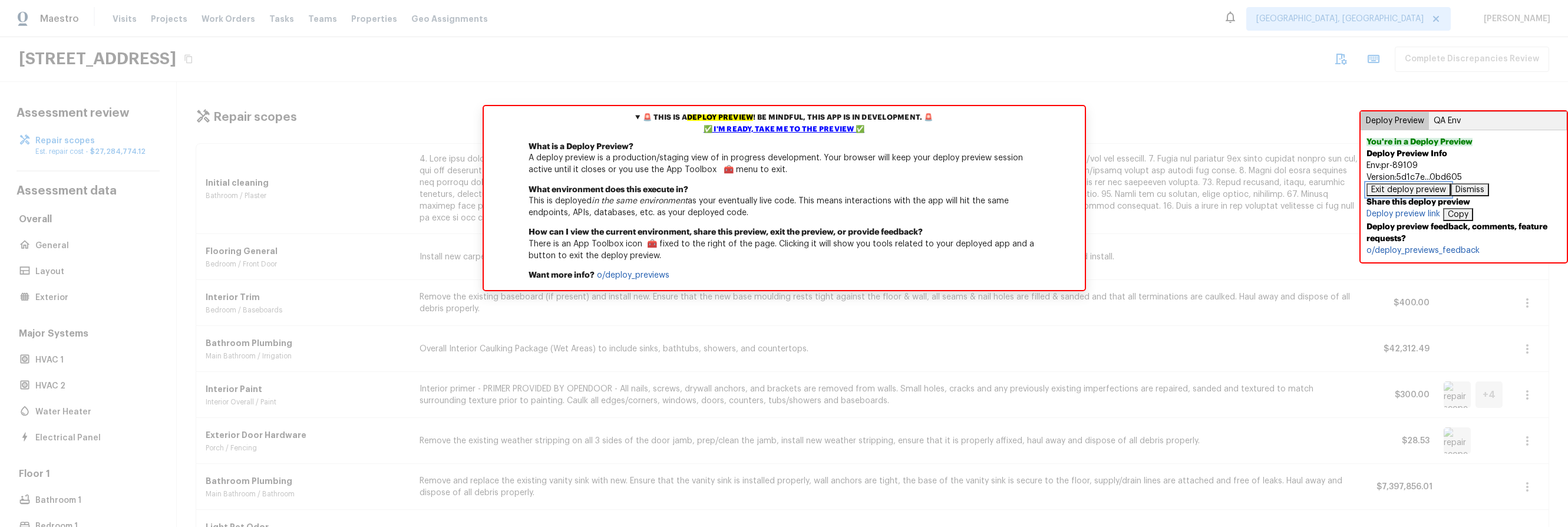
click at [1443, 190] on button "Exit deploy preview" at bounding box center [1409, 190] width 84 height 13
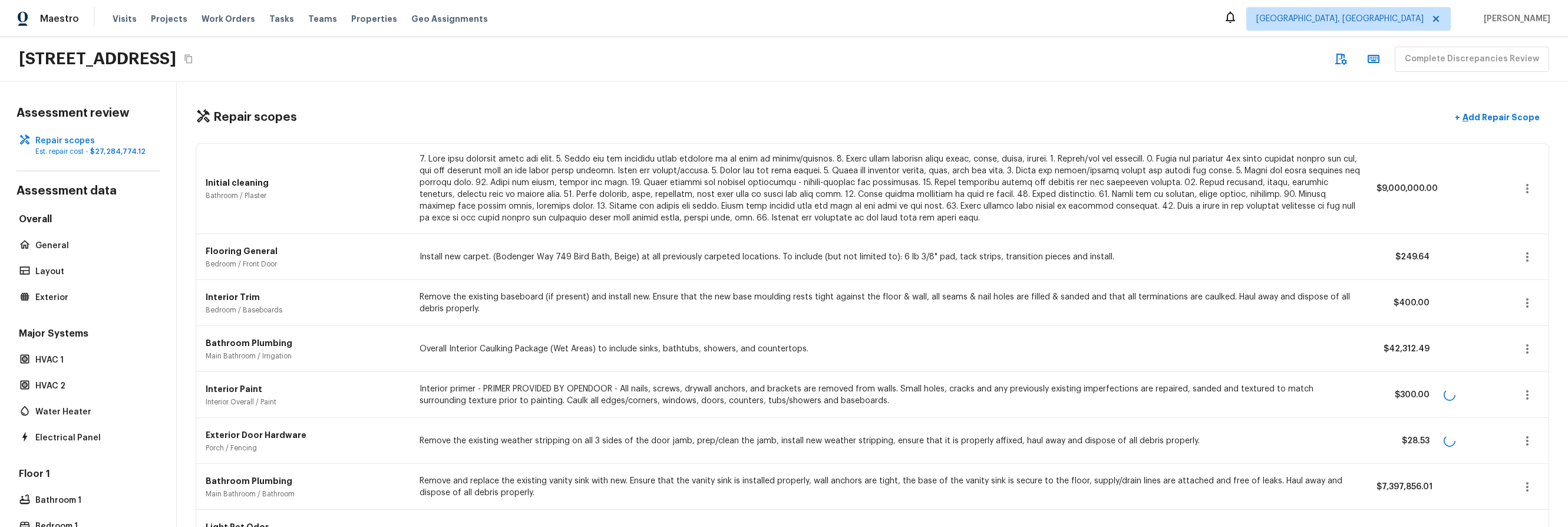
scroll to position [966, 0]
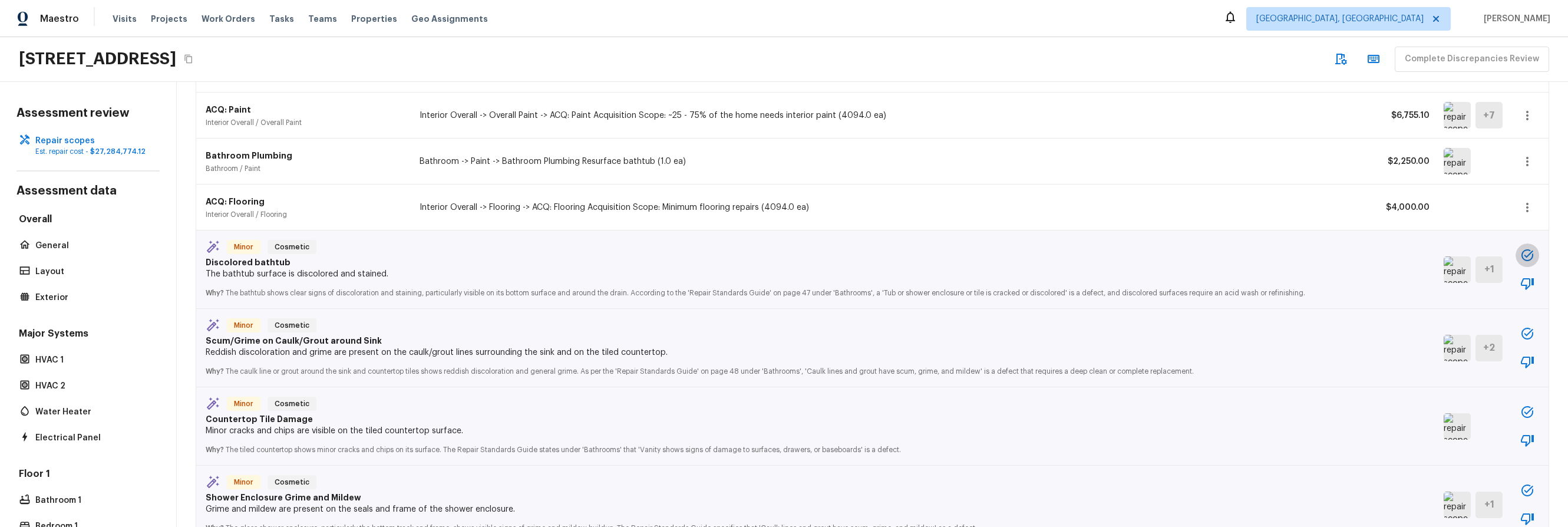
click at [1516, 246] on button "button" at bounding box center [1528, 255] width 23 height 23
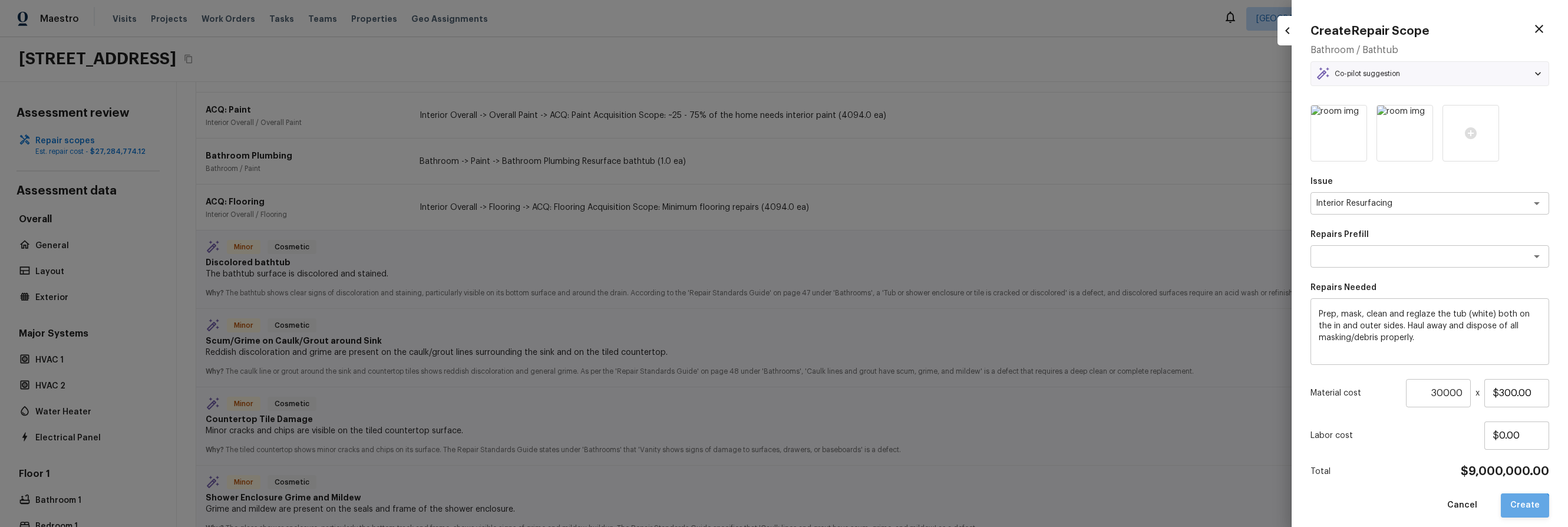
click at [1518, 515] on button "Create" at bounding box center [1525, 505] width 48 height 24
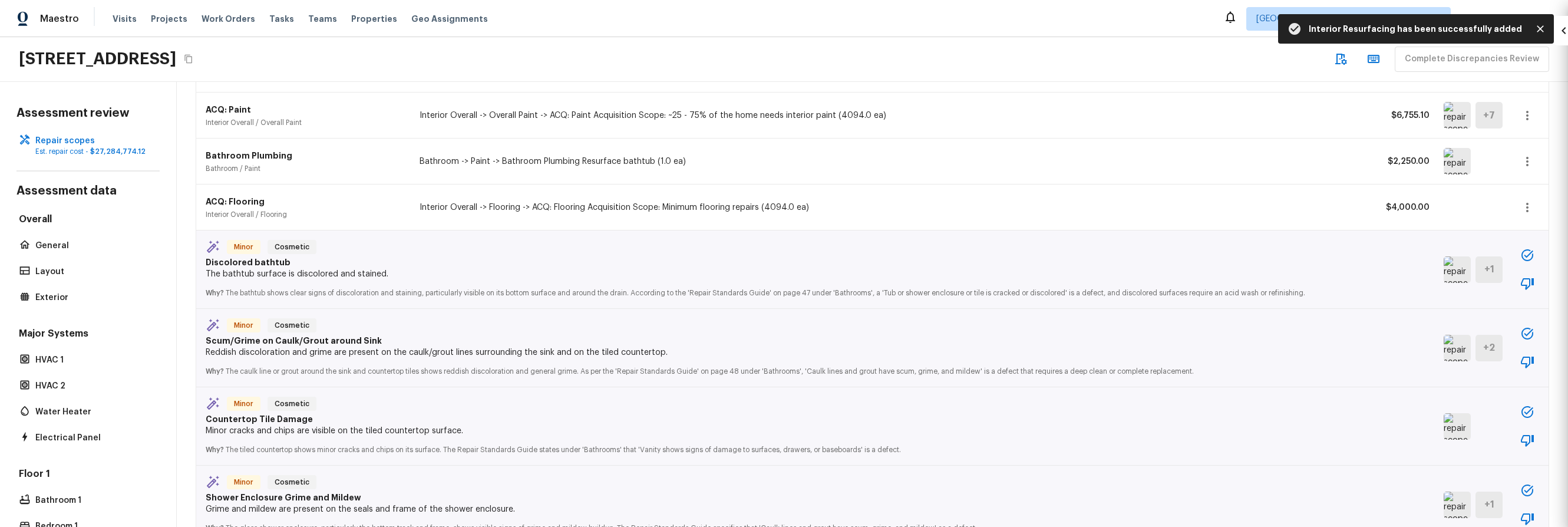
type input "1"
type input "$0.00"
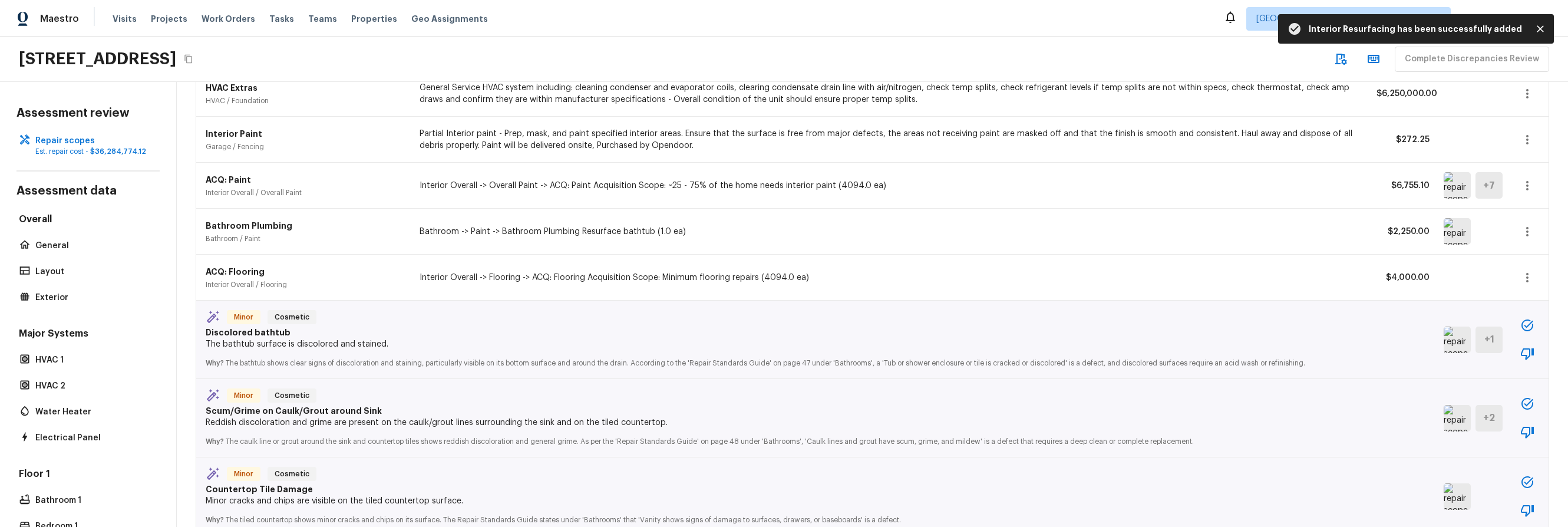
scroll to position [876, 0]
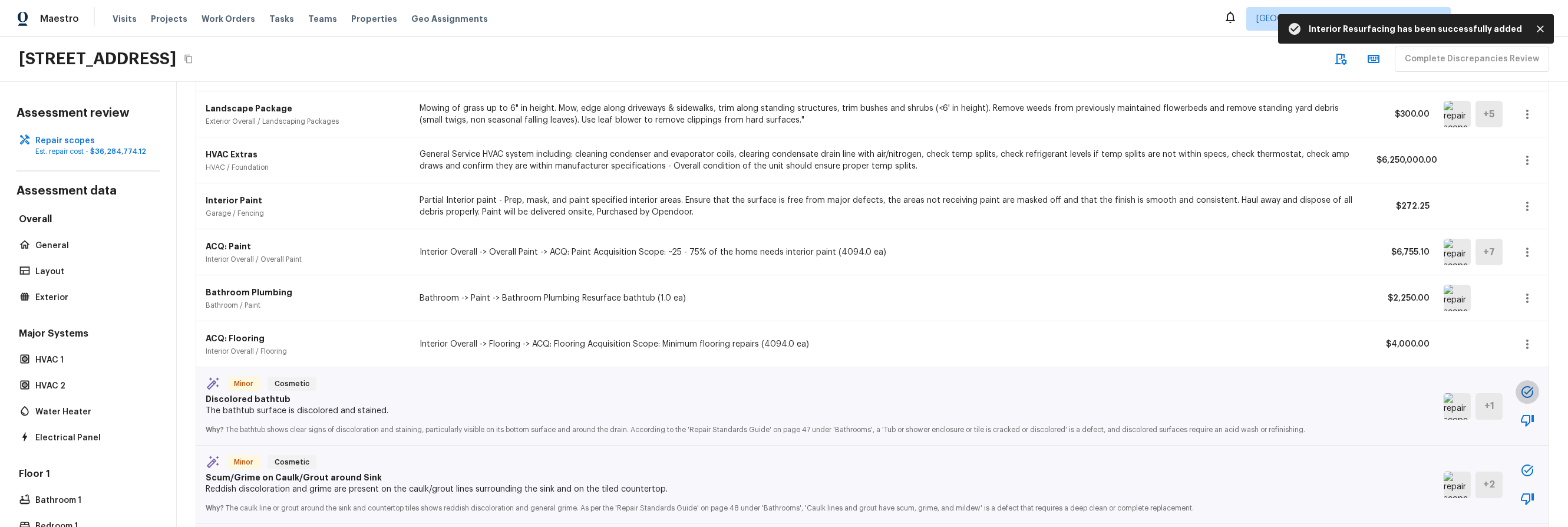
click at [1521, 393] on icon "button" at bounding box center [1528, 393] width 14 height 14
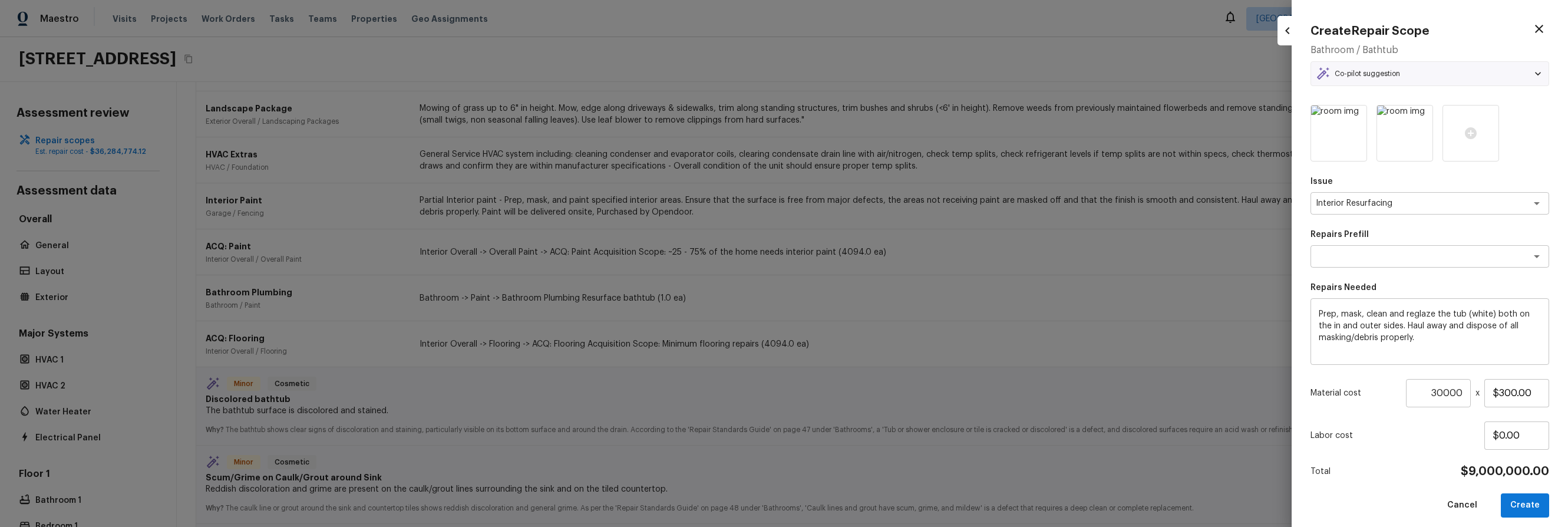
type input "1"
type input "$0.00"
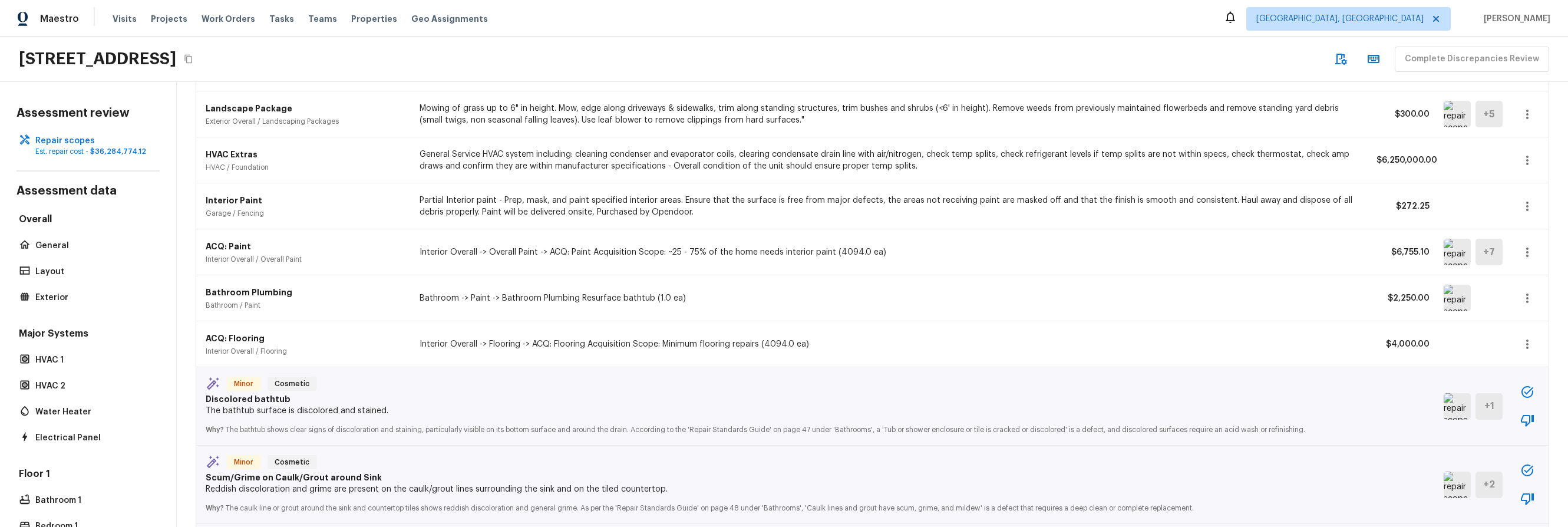
click at [1159, 329] on div "ACQ: Flooring Interior Overall / Flooring Interior Overall -> Flooring -> ACQ: …" at bounding box center [872, 344] width 1352 height 46
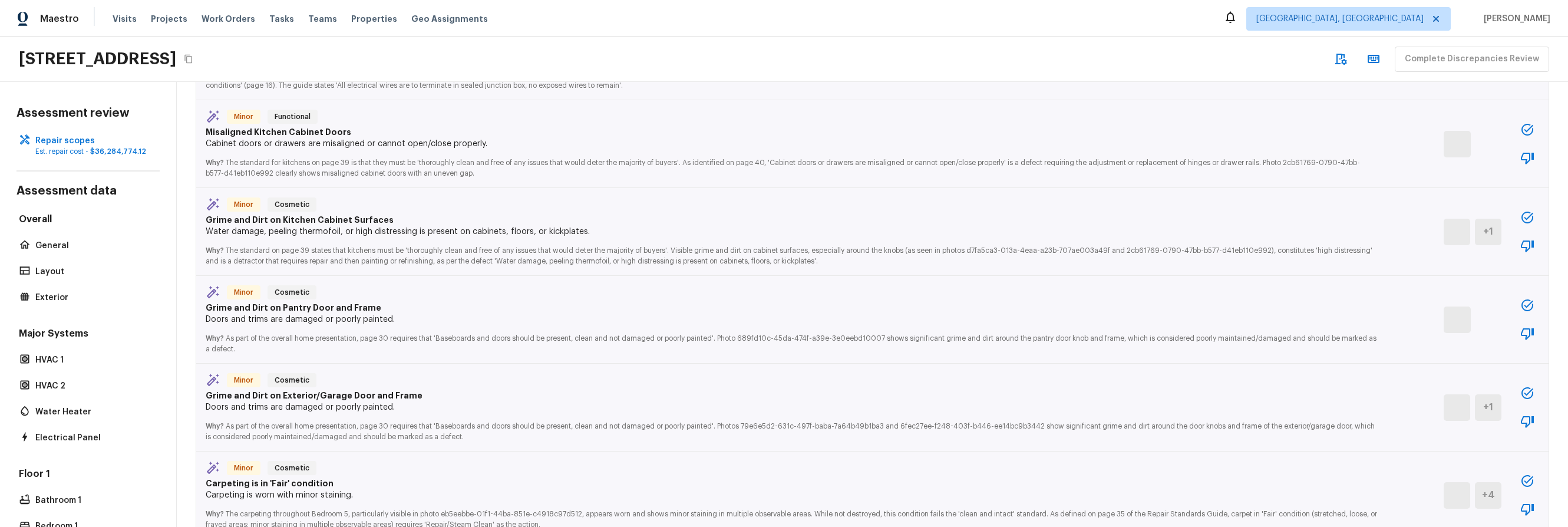
scroll to position [2771, 0]
